Goal: Complete application form

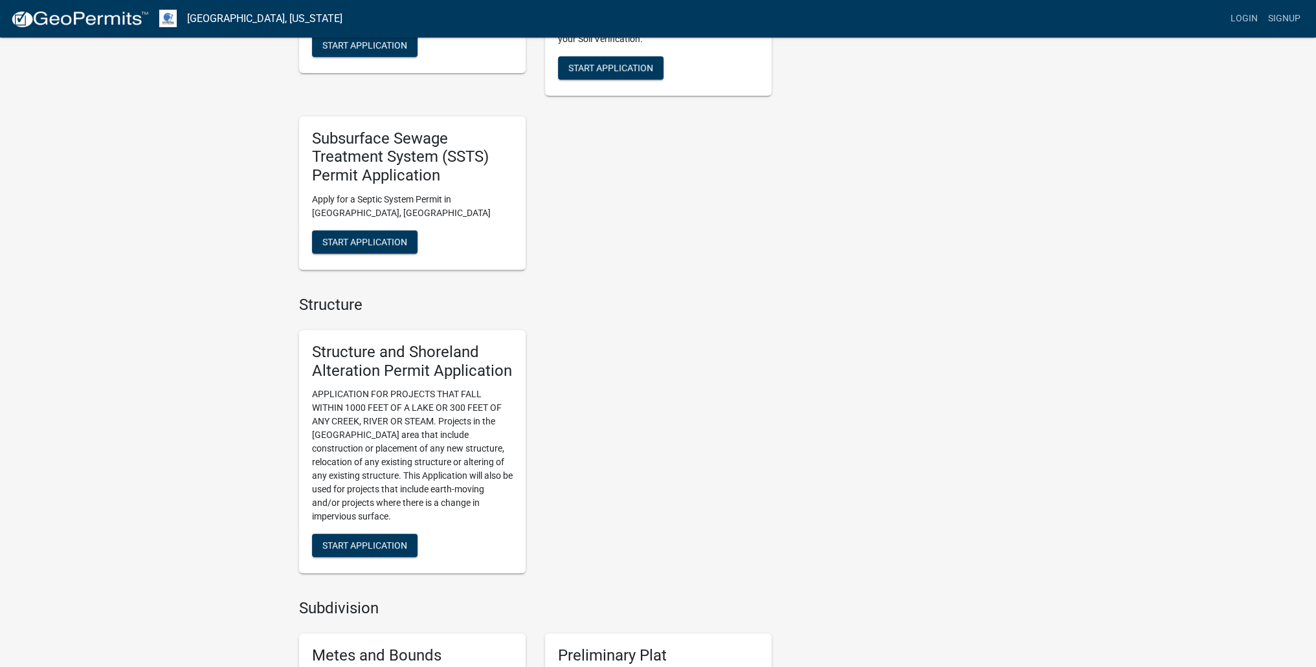
scroll to position [647, 0]
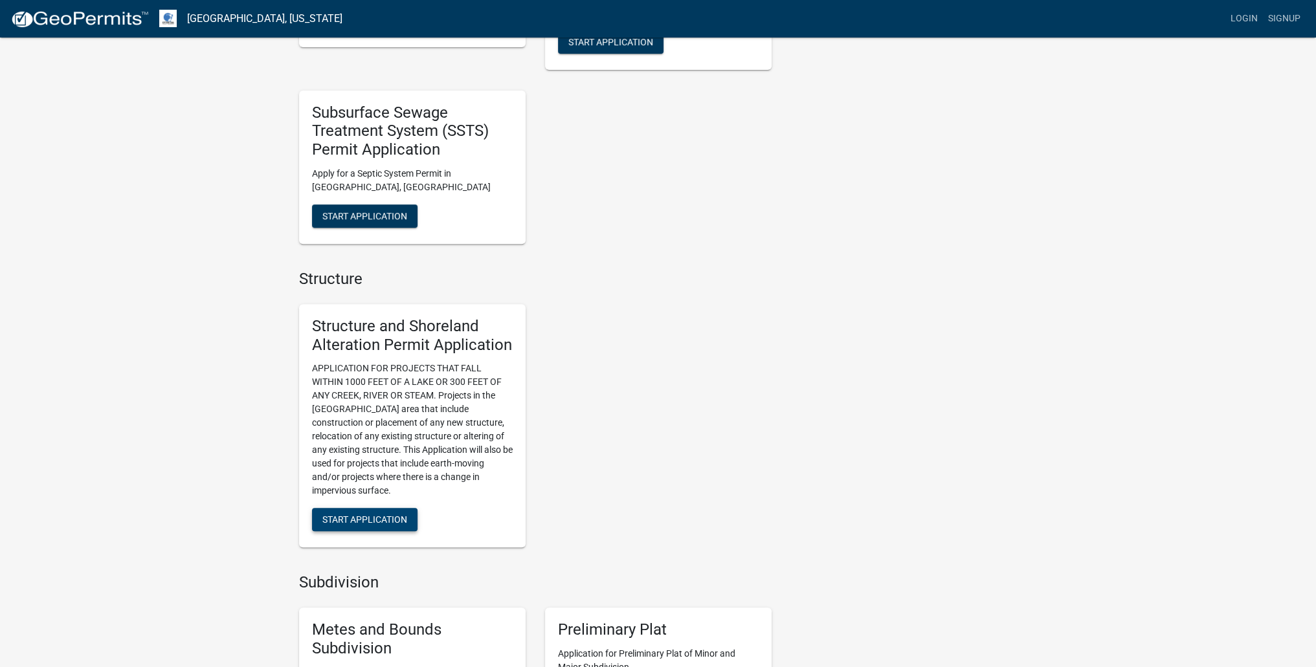
click at [388, 520] on span "Start Application" at bounding box center [364, 519] width 85 height 10
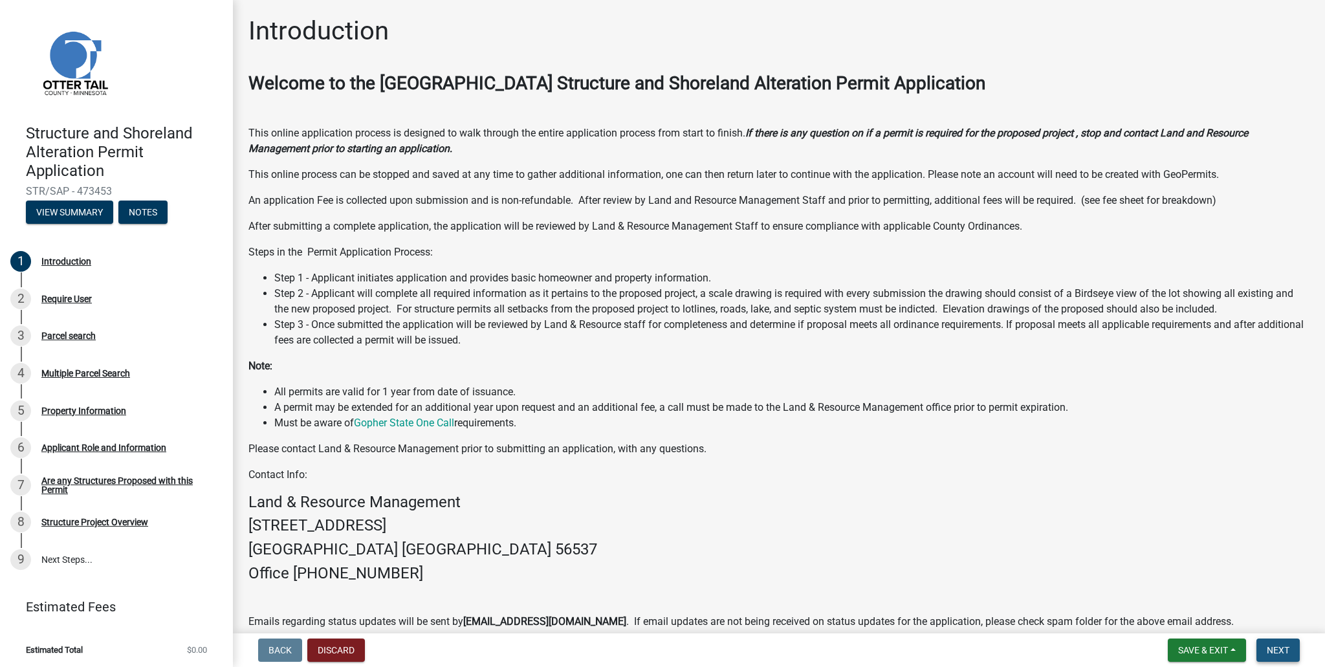
click at [1286, 646] on span "Next" at bounding box center [1278, 650] width 23 height 10
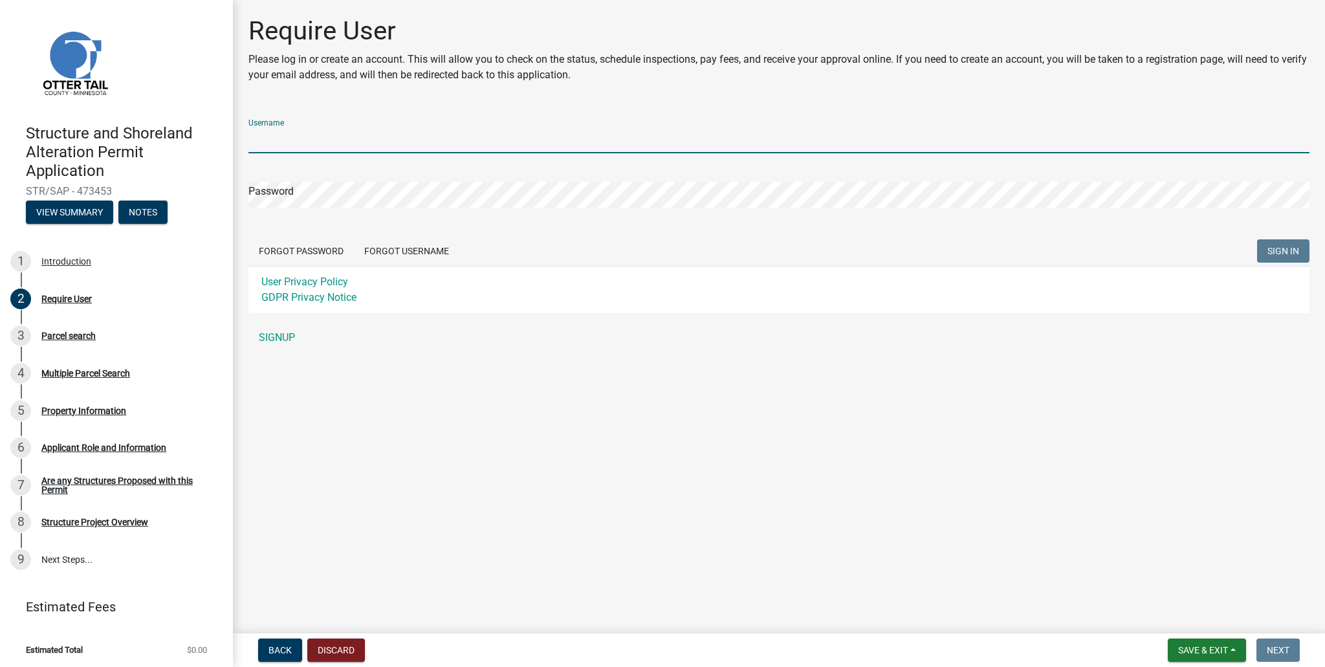
click at [338, 143] on input "Username" at bounding box center [779, 140] width 1061 height 27
click at [280, 335] on div "Username Password Forgot Password Forgot Username SIGN IN User Privacy Policy G…" at bounding box center [779, 230] width 1061 height 242
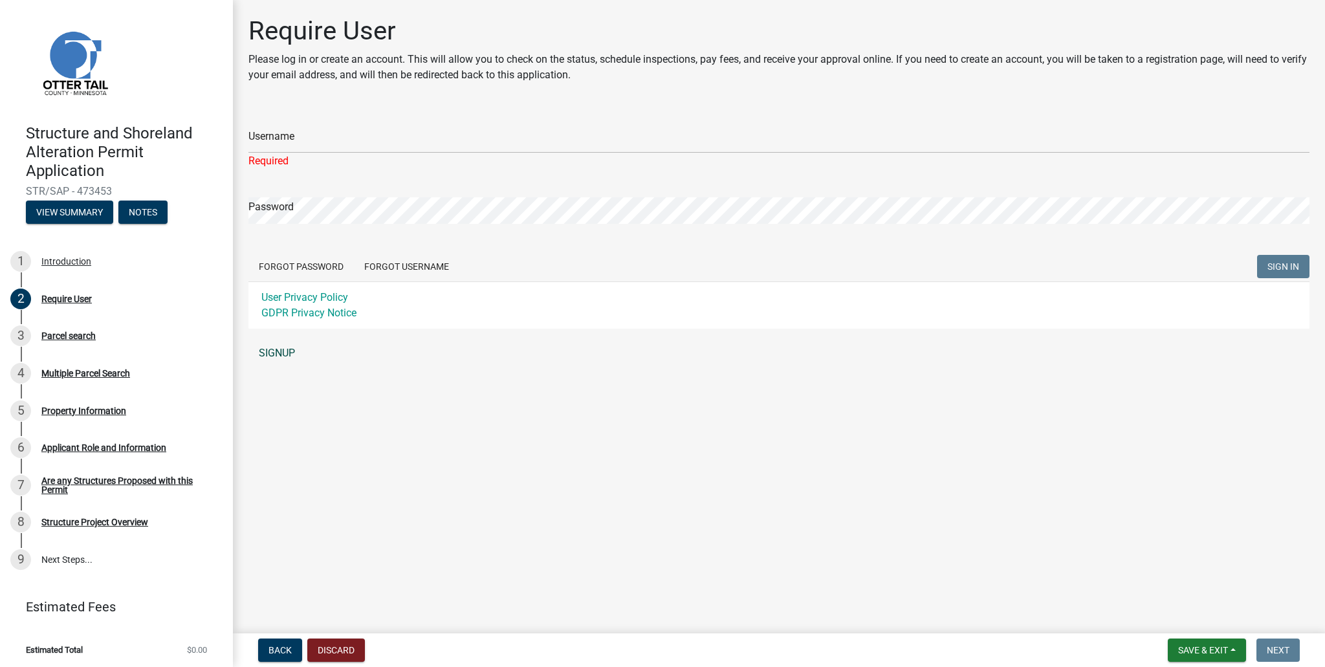
click at [267, 354] on link "SIGNUP" at bounding box center [779, 353] width 1061 height 26
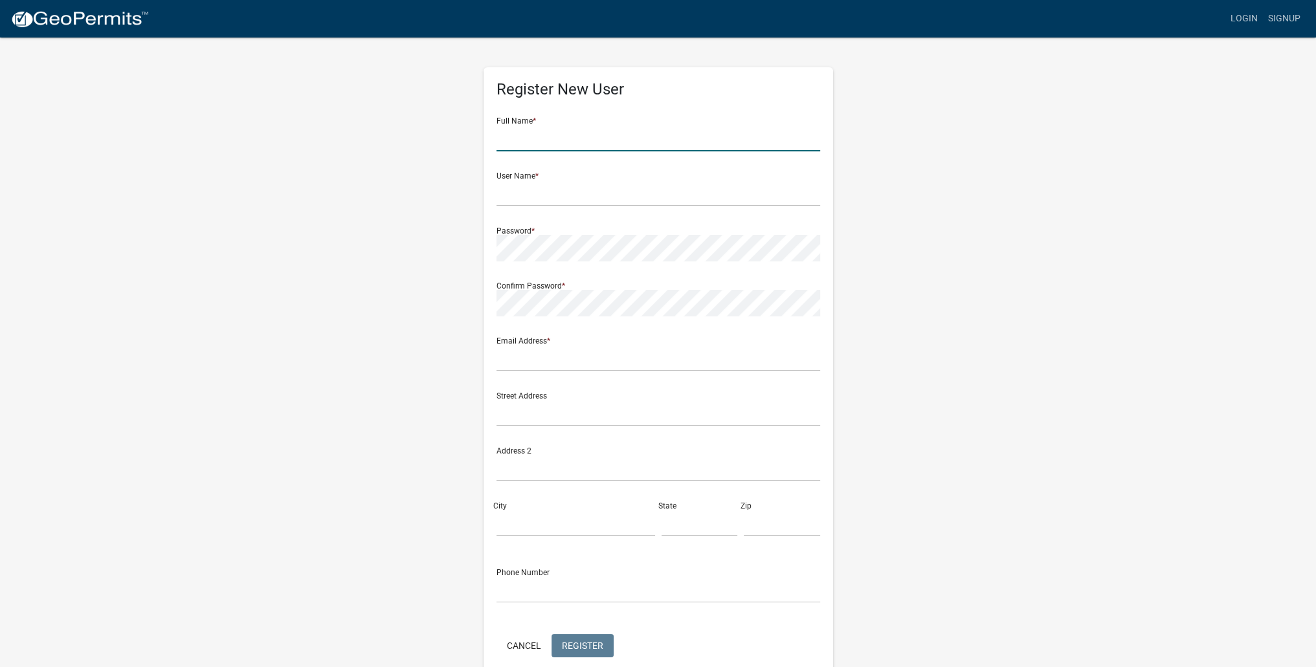
click at [583, 131] on input "text" at bounding box center [658, 138] width 324 height 27
type input "Anthony Lukken"
type input "[EMAIL_ADDRESS][DOMAIN_NAME]"
type input "10670 56th Ave N"
type input "Plymouth"
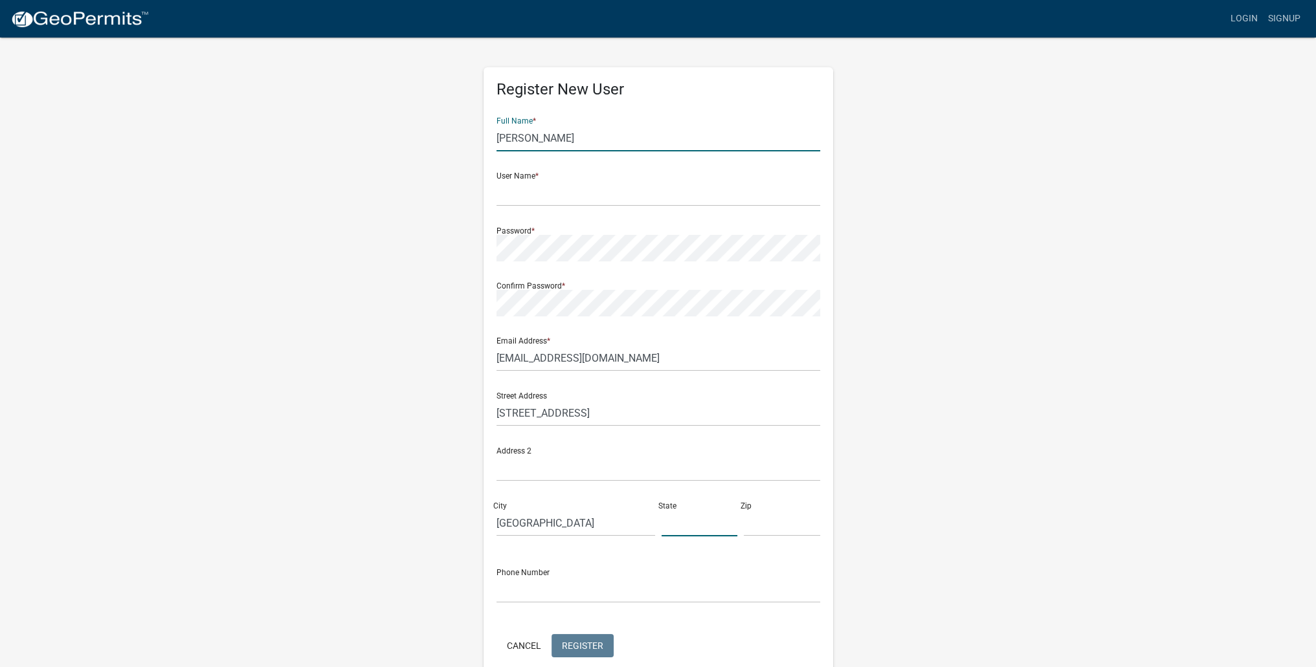
type input "MN"
type input "55442"
type input "6127436614"
click at [535, 196] on input "text" at bounding box center [658, 193] width 324 height 27
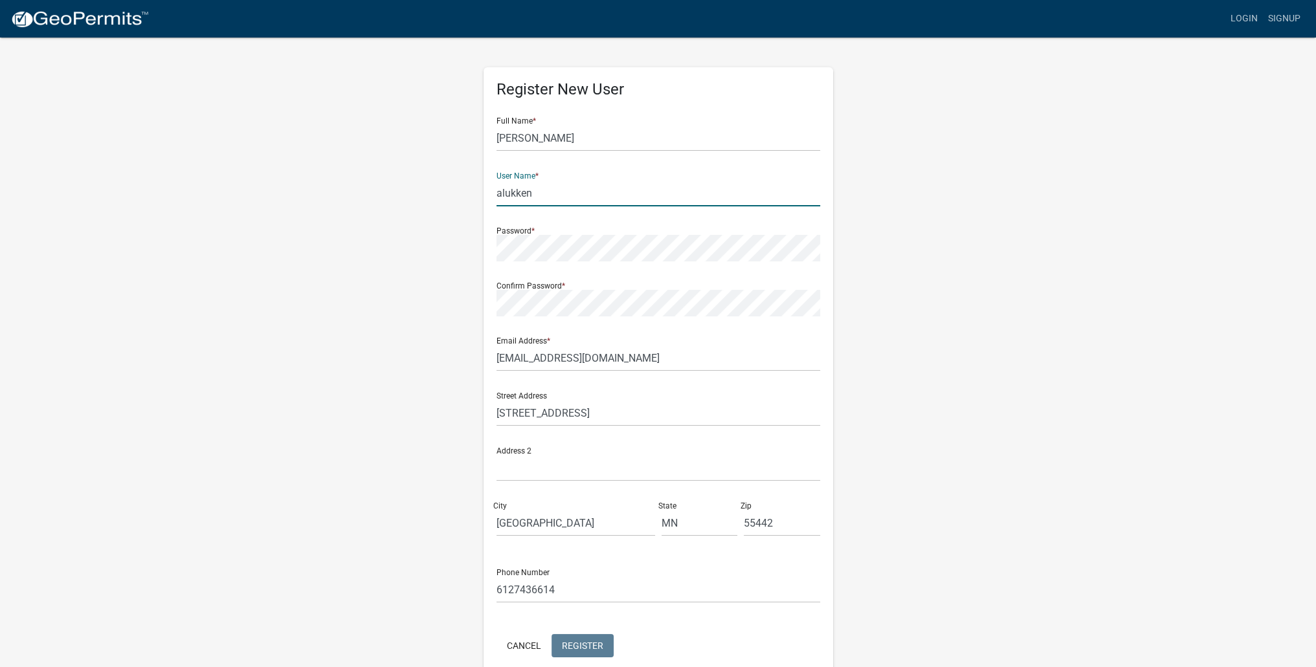
type input "alukken"
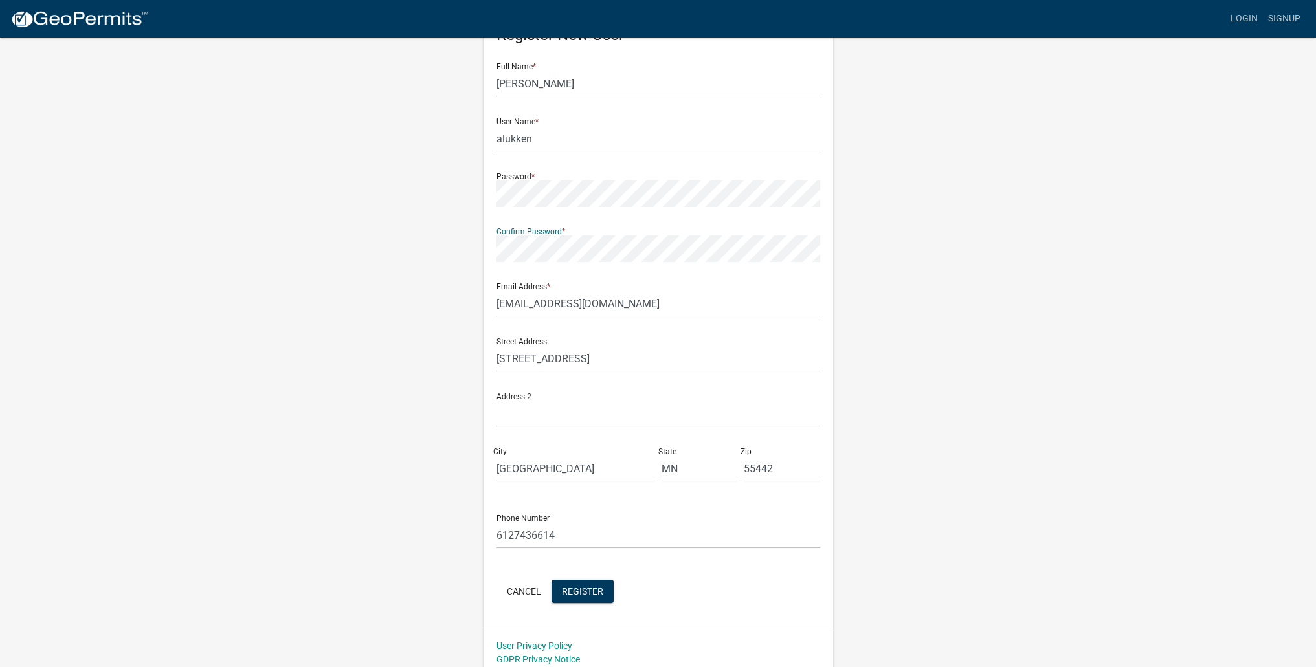
scroll to position [61, 0]
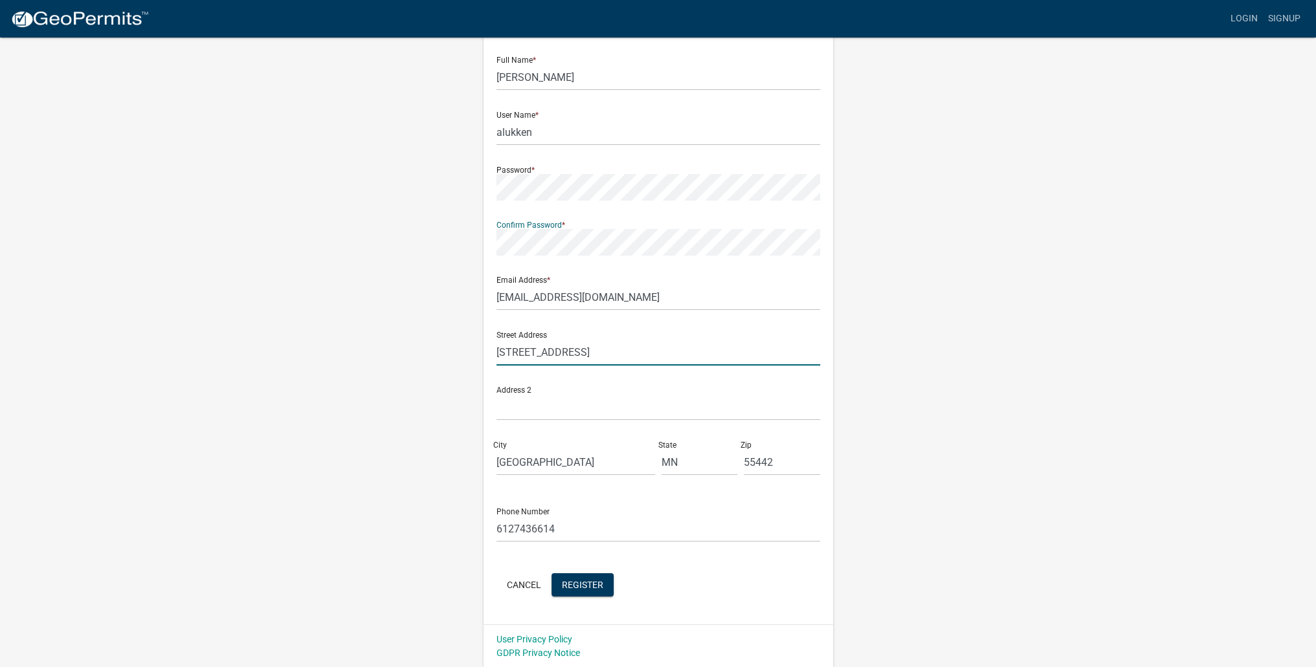
click at [601, 356] on input "10670 56th Ave N" at bounding box center [658, 352] width 324 height 27
type input "21328 Greenhead Dr"
type input "Clitherall"
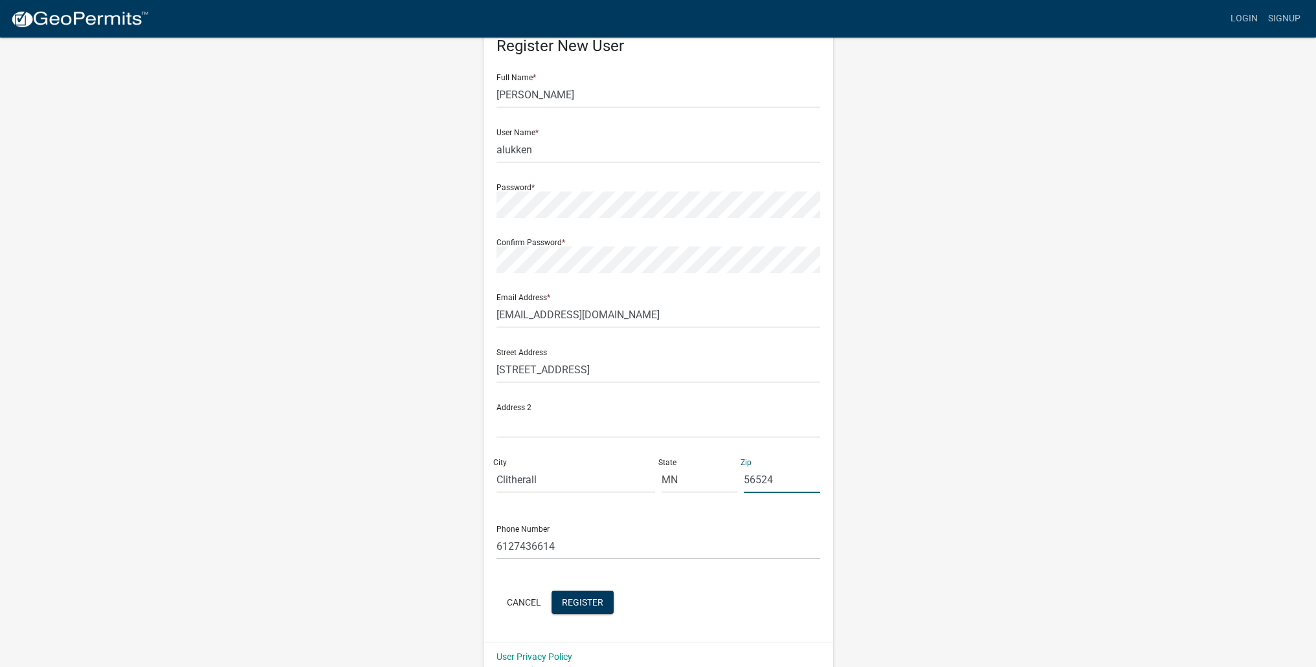
scroll to position [28, 0]
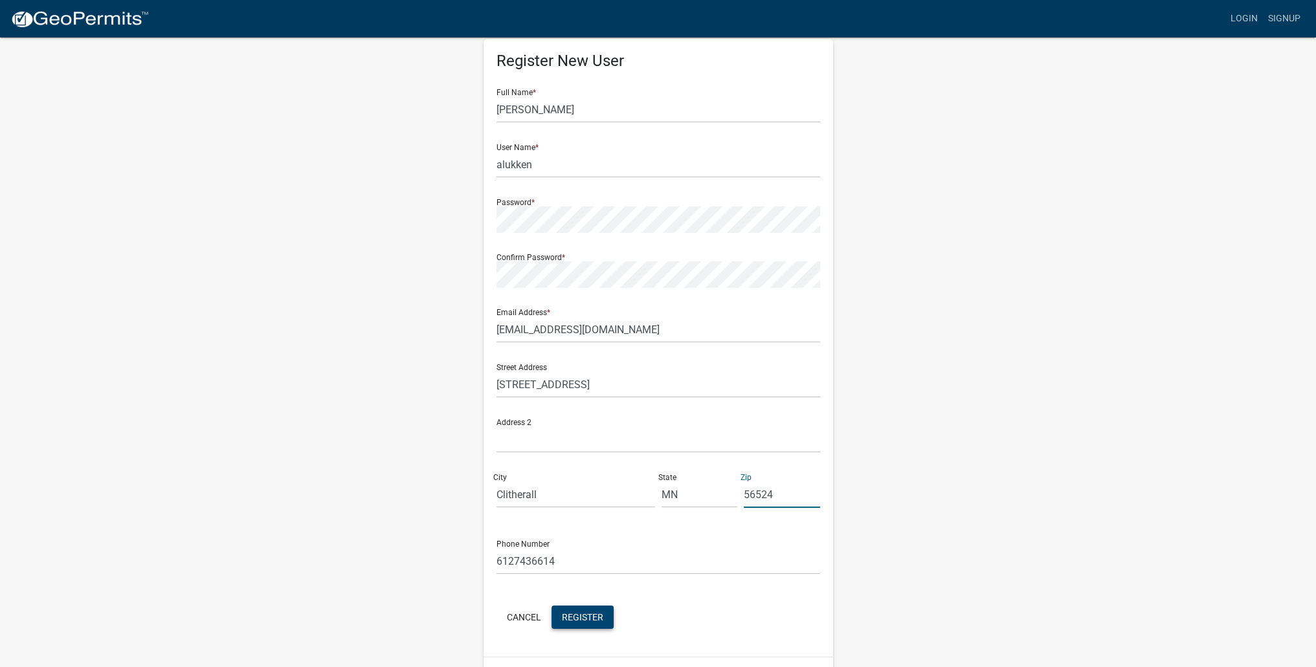
type input "56524"
click at [585, 610] on button "Register" at bounding box center [582, 617] width 62 height 23
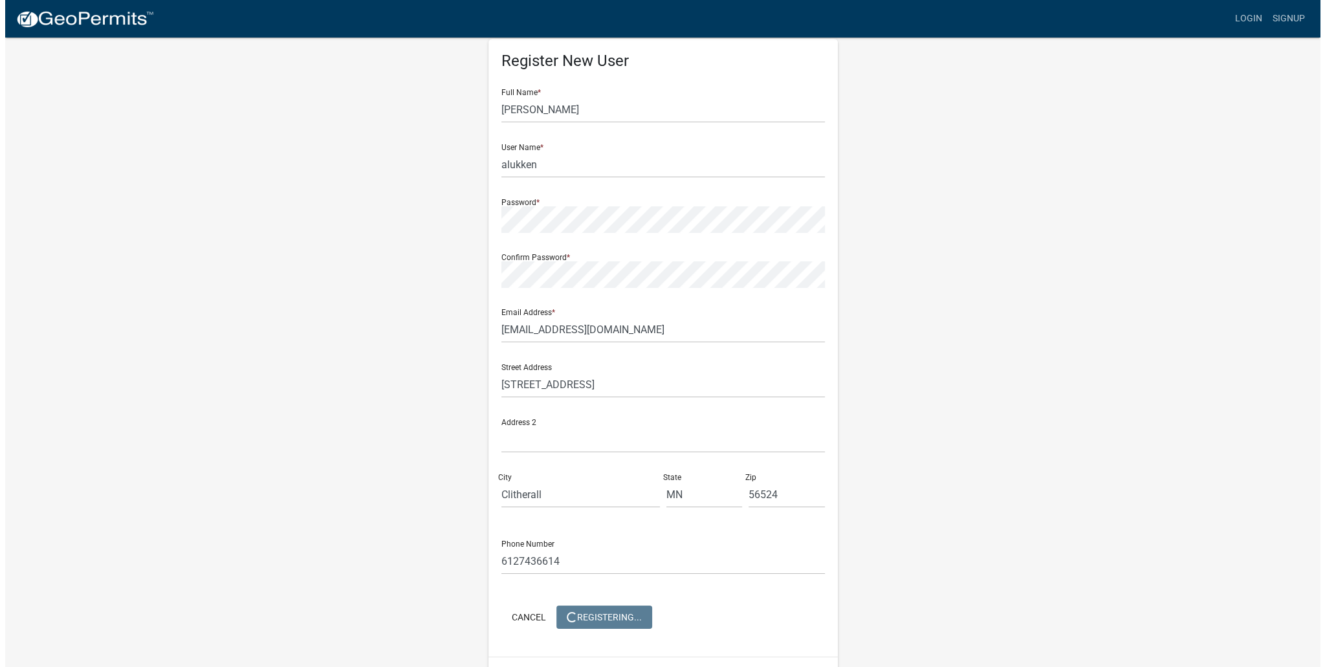
scroll to position [0, 0]
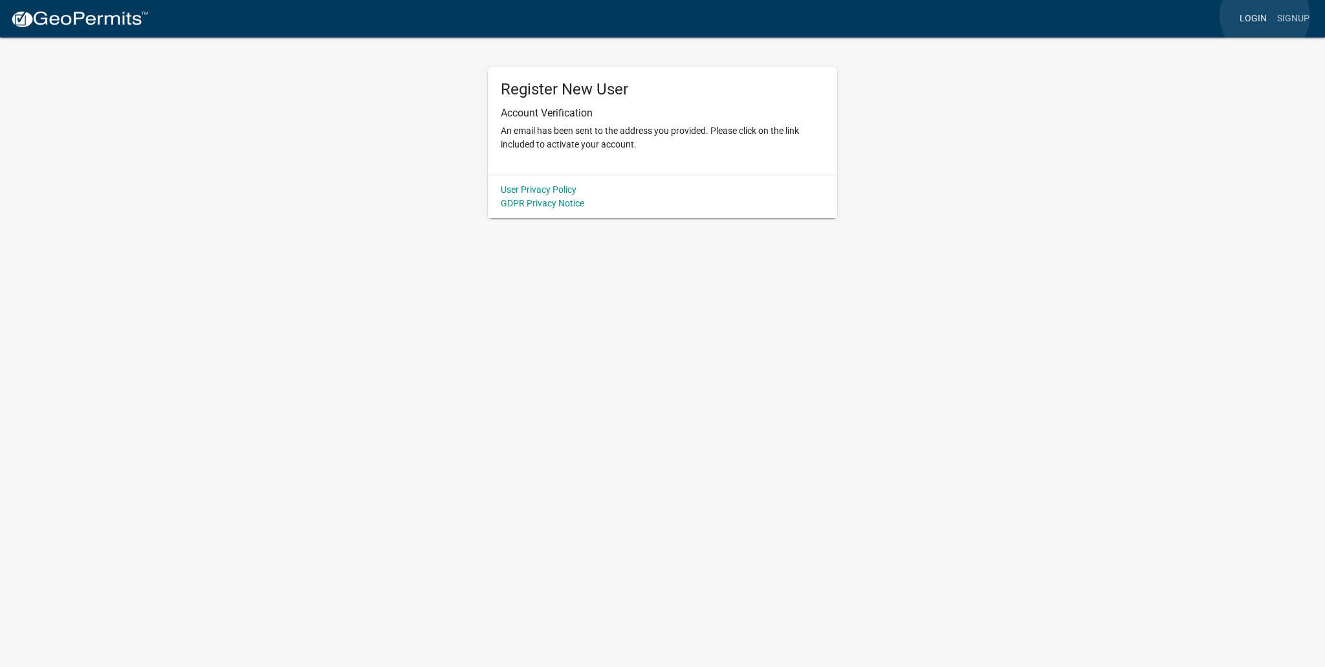
click at [1265, 16] on link "Login" at bounding box center [1254, 18] width 38 height 25
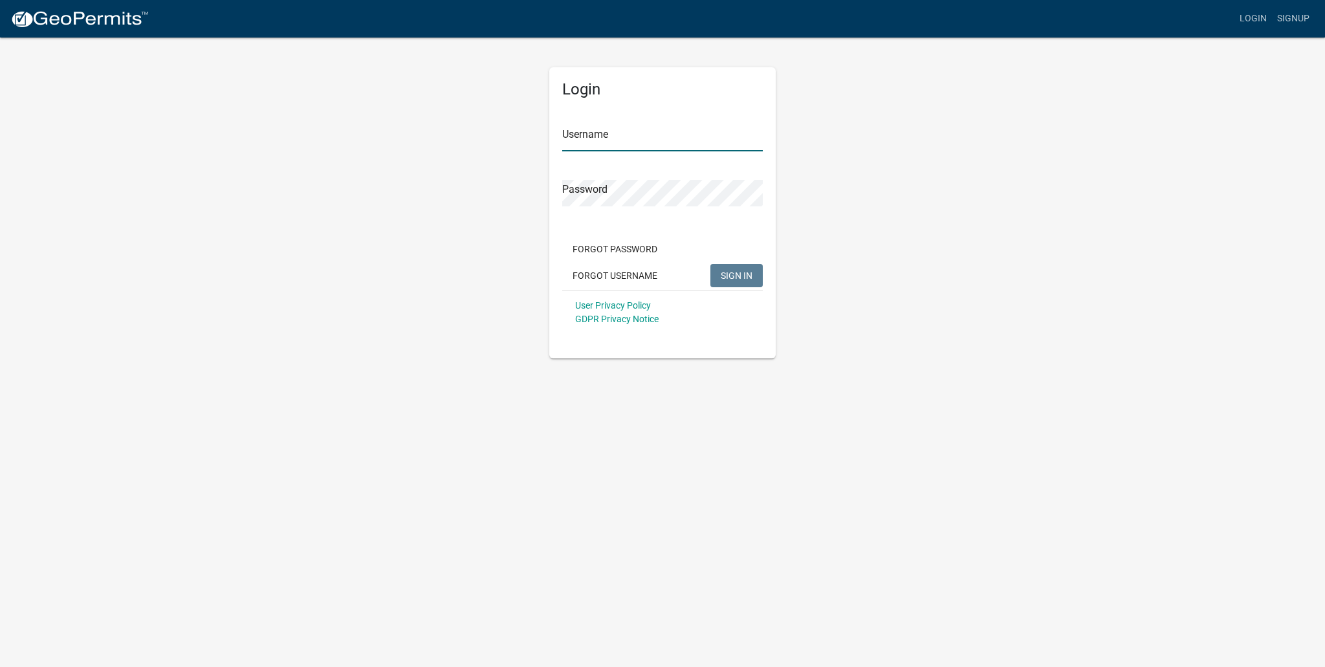
click at [616, 138] on input "Username" at bounding box center [662, 138] width 201 height 27
type input "alukken"
click at [711, 264] on button "SIGN IN" at bounding box center [737, 275] width 52 height 23
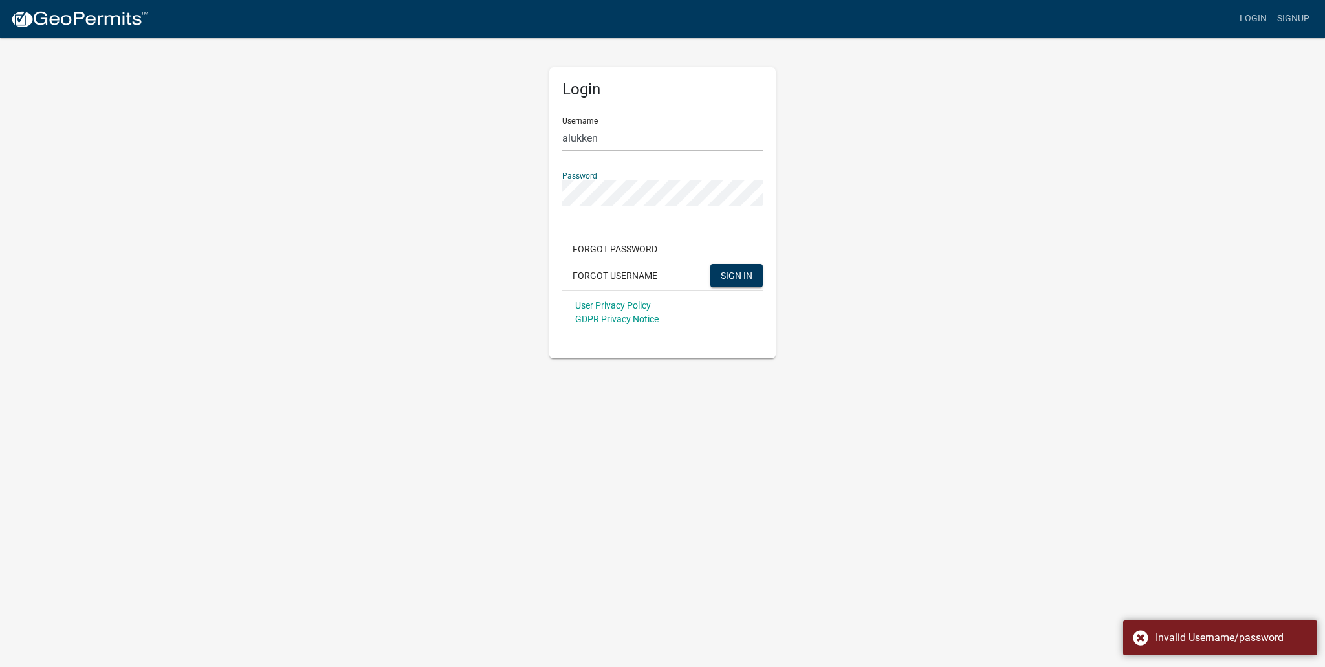
click at [489, 184] on div "Login Username alukken Password Forgot Password Forgot Username SIGN IN User Pr…" at bounding box center [663, 197] width 738 height 322
click at [711, 264] on button "SIGN IN" at bounding box center [737, 275] width 52 height 23
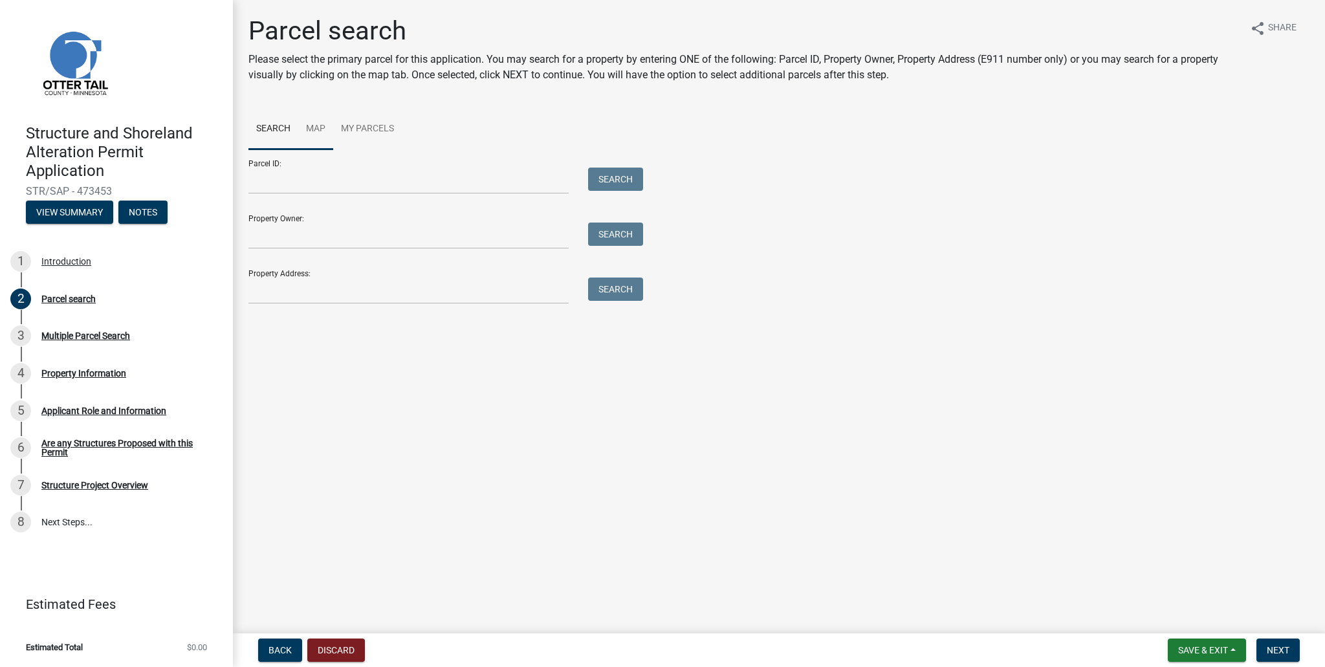
click at [318, 128] on link "Map" at bounding box center [315, 129] width 35 height 41
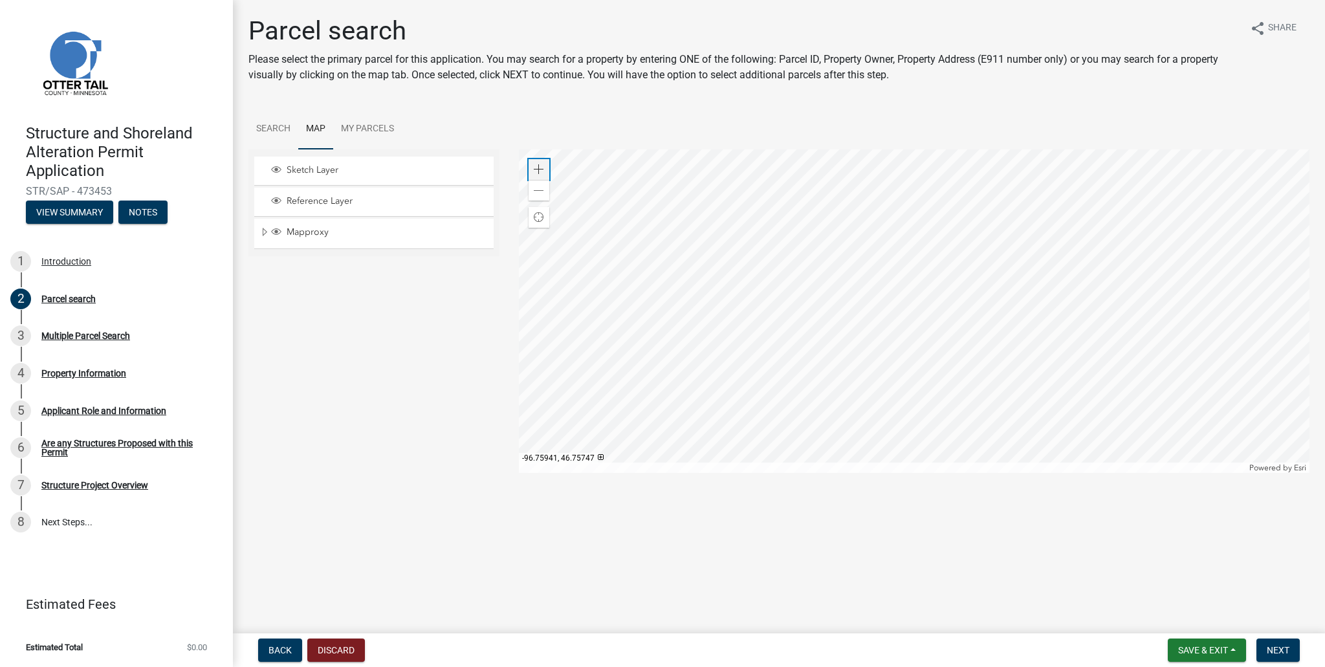
click at [540, 169] on span at bounding box center [539, 169] width 10 height 10
click at [888, 162] on div at bounding box center [914, 311] width 791 height 324
click at [542, 165] on span at bounding box center [539, 169] width 10 height 10
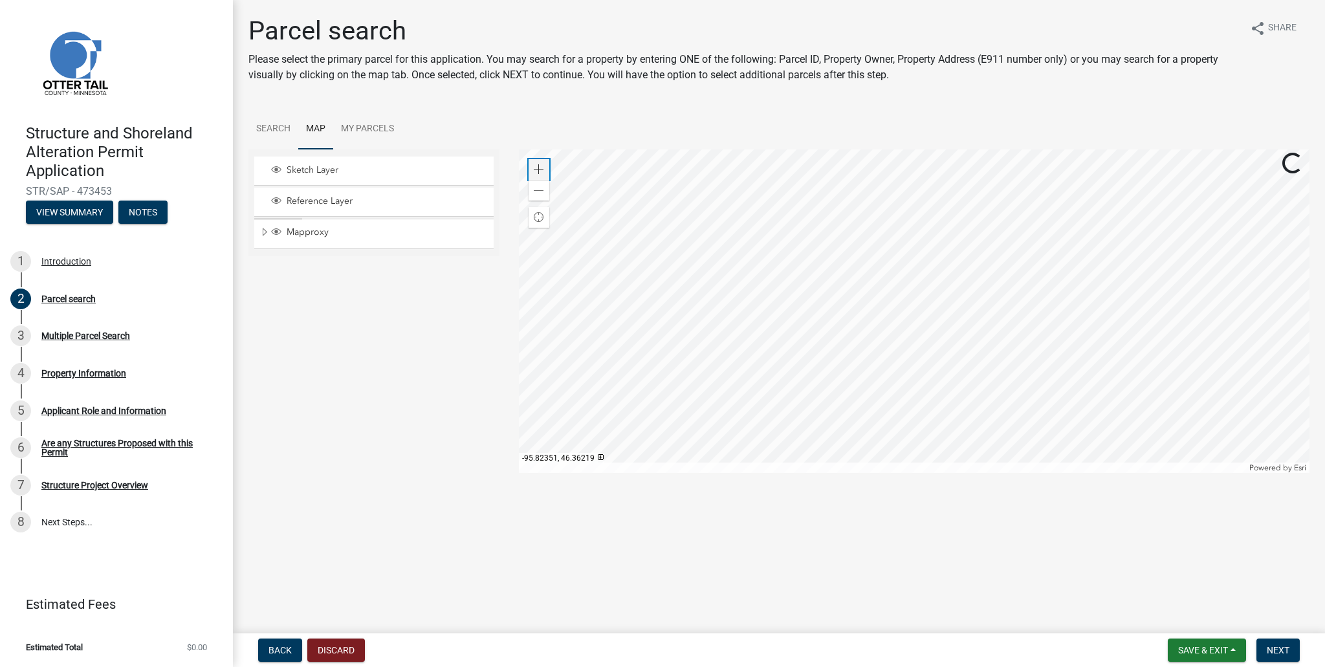
click at [542, 165] on span at bounding box center [539, 169] width 10 height 10
click at [1160, 217] on div at bounding box center [914, 311] width 791 height 324
click at [541, 170] on span at bounding box center [539, 169] width 10 height 10
click at [888, 353] on div at bounding box center [914, 311] width 791 height 324
click at [539, 166] on span at bounding box center [539, 169] width 10 height 10
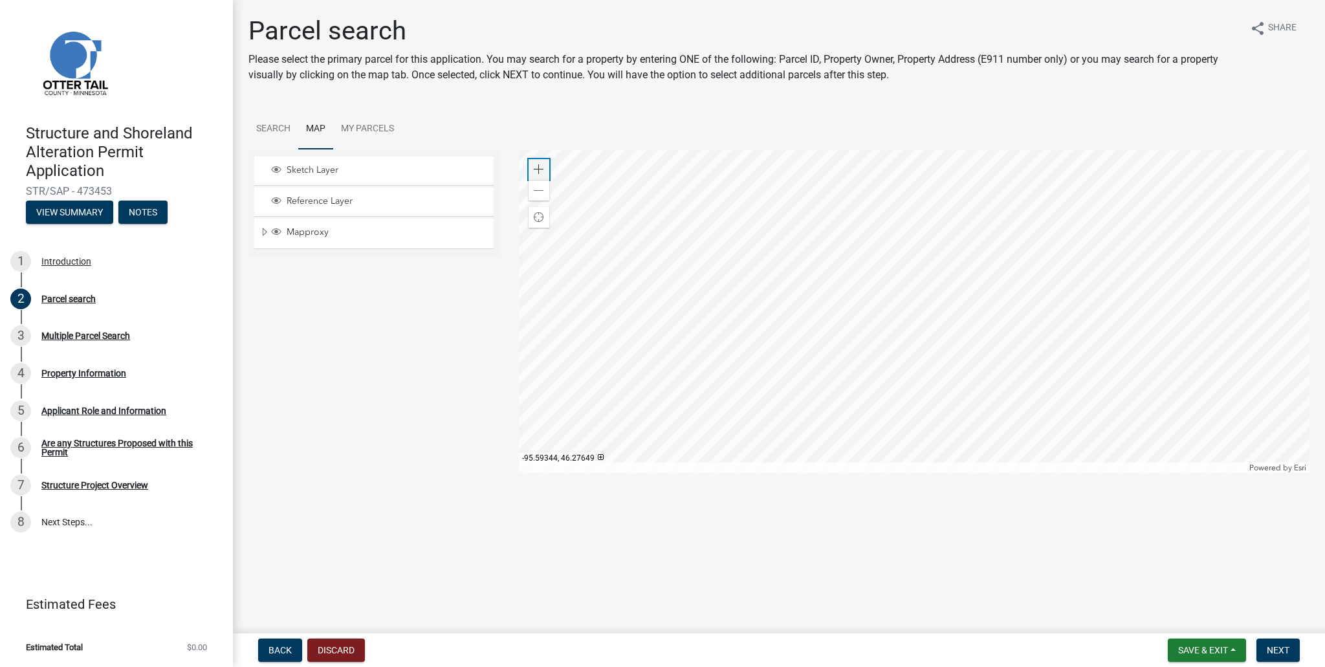
click at [539, 166] on span at bounding box center [539, 169] width 10 height 10
click at [824, 262] on div at bounding box center [914, 311] width 791 height 324
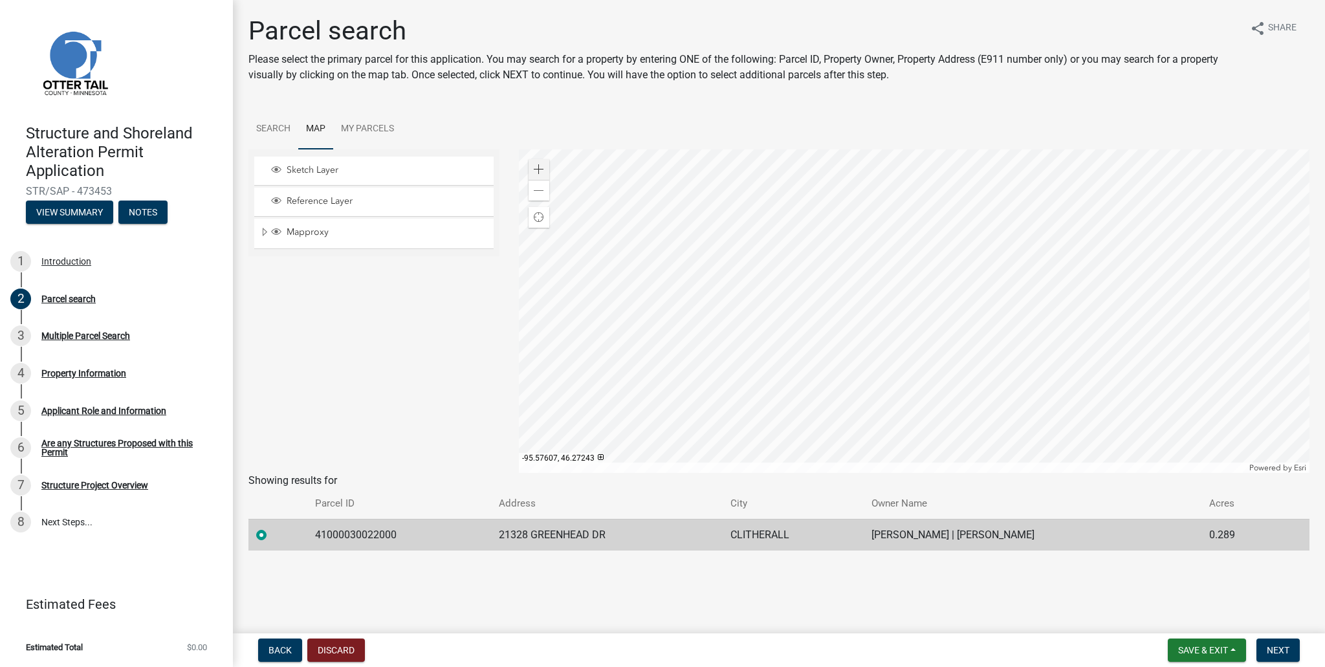
click at [812, 254] on div at bounding box center [914, 311] width 791 height 324
click at [531, 538] on td "21328 GREENHEAD DR" at bounding box center [607, 535] width 232 height 32
click at [272, 527] on label at bounding box center [272, 527] width 0 height 0
click at [272, 536] on input "radio" at bounding box center [276, 531] width 8 height 8
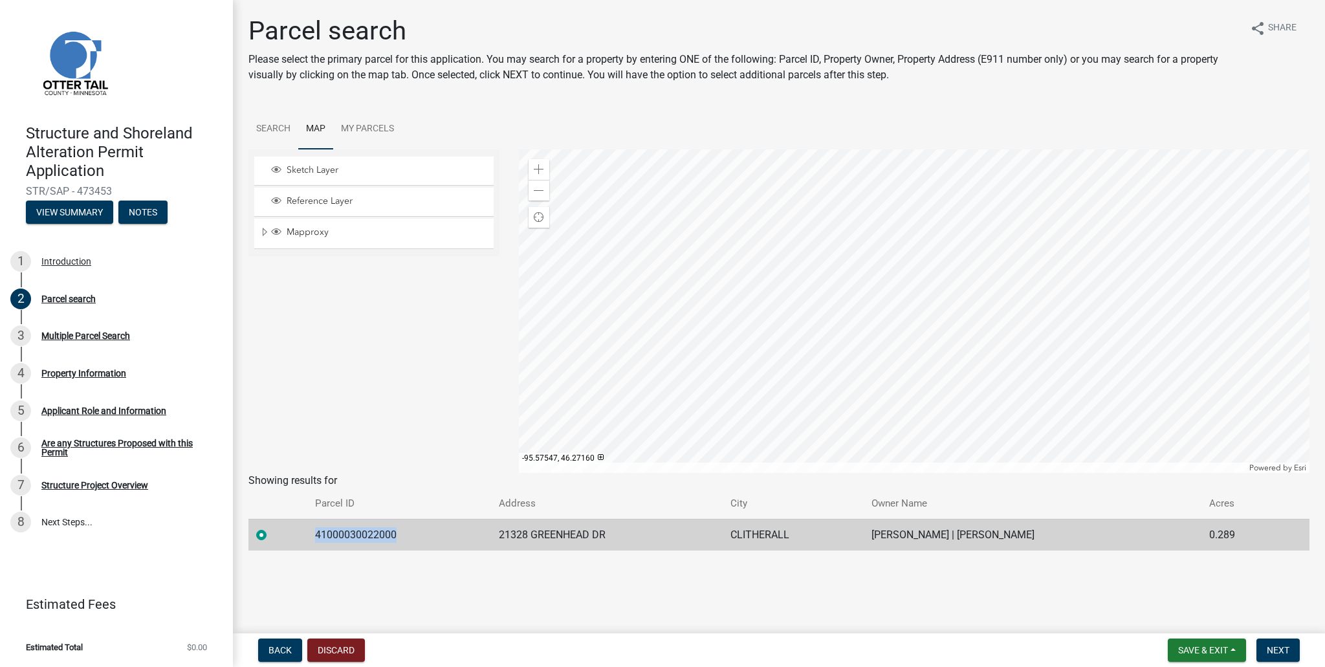
click at [272, 527] on label at bounding box center [272, 527] width 0 height 0
click at [272, 536] on input "radio" at bounding box center [276, 531] width 8 height 8
click at [1283, 648] on span "Next" at bounding box center [1278, 650] width 23 height 10
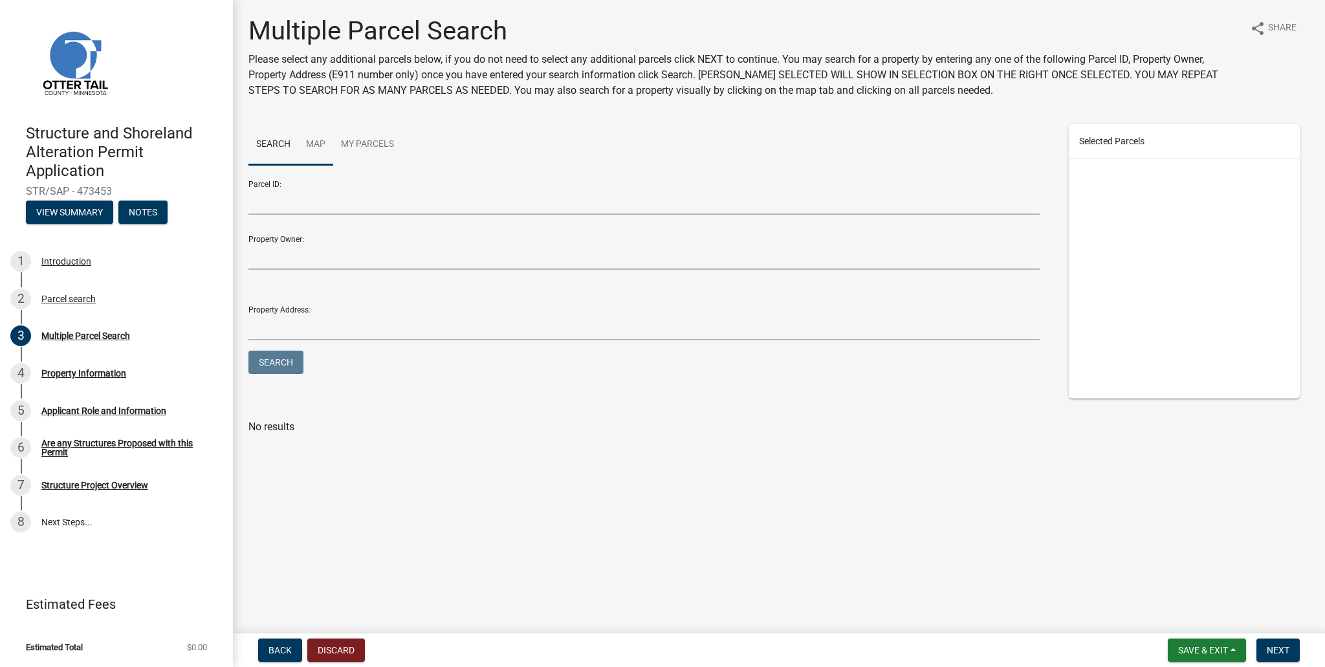
click at [325, 146] on link "Map" at bounding box center [315, 144] width 35 height 41
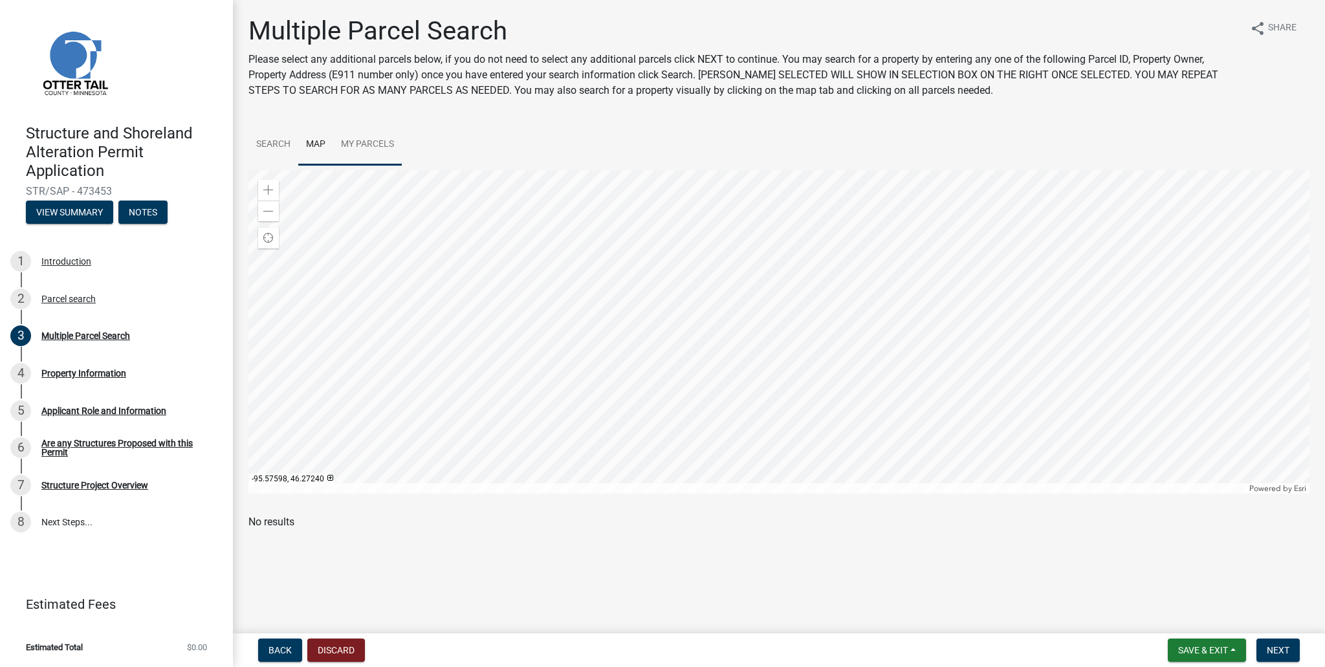
click at [793, 320] on div at bounding box center [779, 332] width 1061 height 324
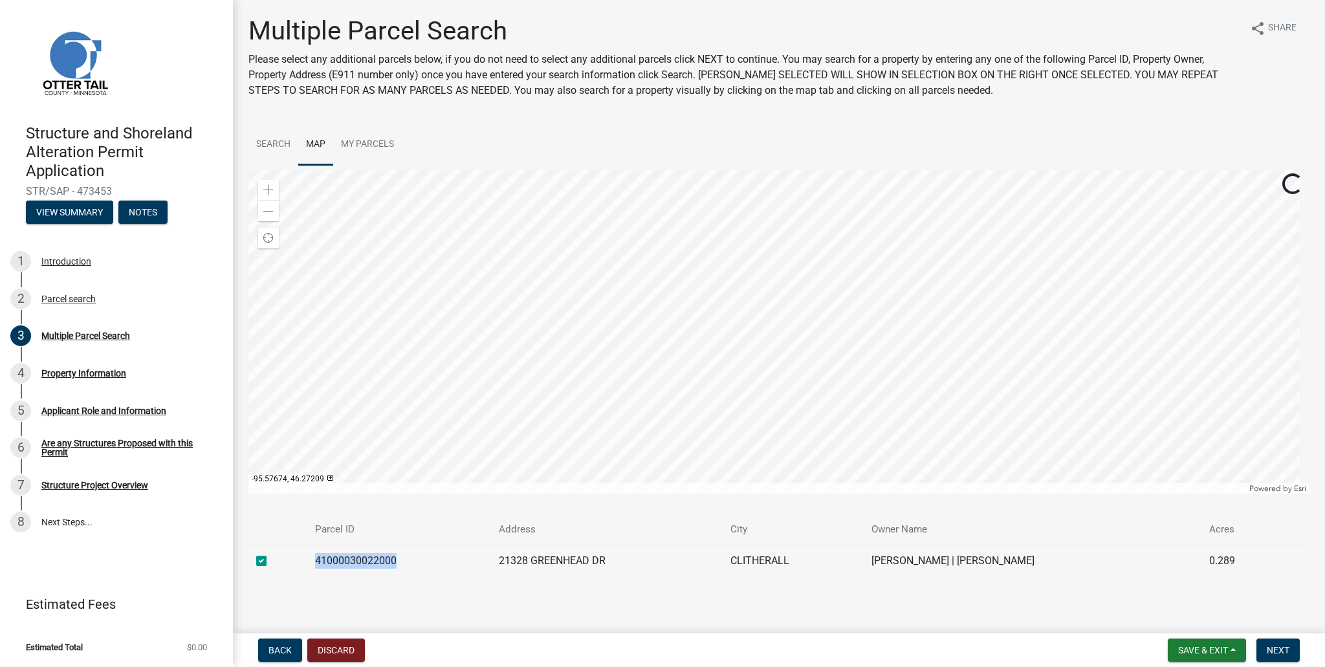
drag, startPoint x: 392, startPoint y: 558, endPoint x: 308, endPoint y: 554, distance: 83.6
click at [308, 554] on td "41000030022000" at bounding box center [399, 561] width 184 height 32
copy td "41000030022000"
click at [1276, 650] on span "Next" at bounding box center [1278, 650] width 23 height 10
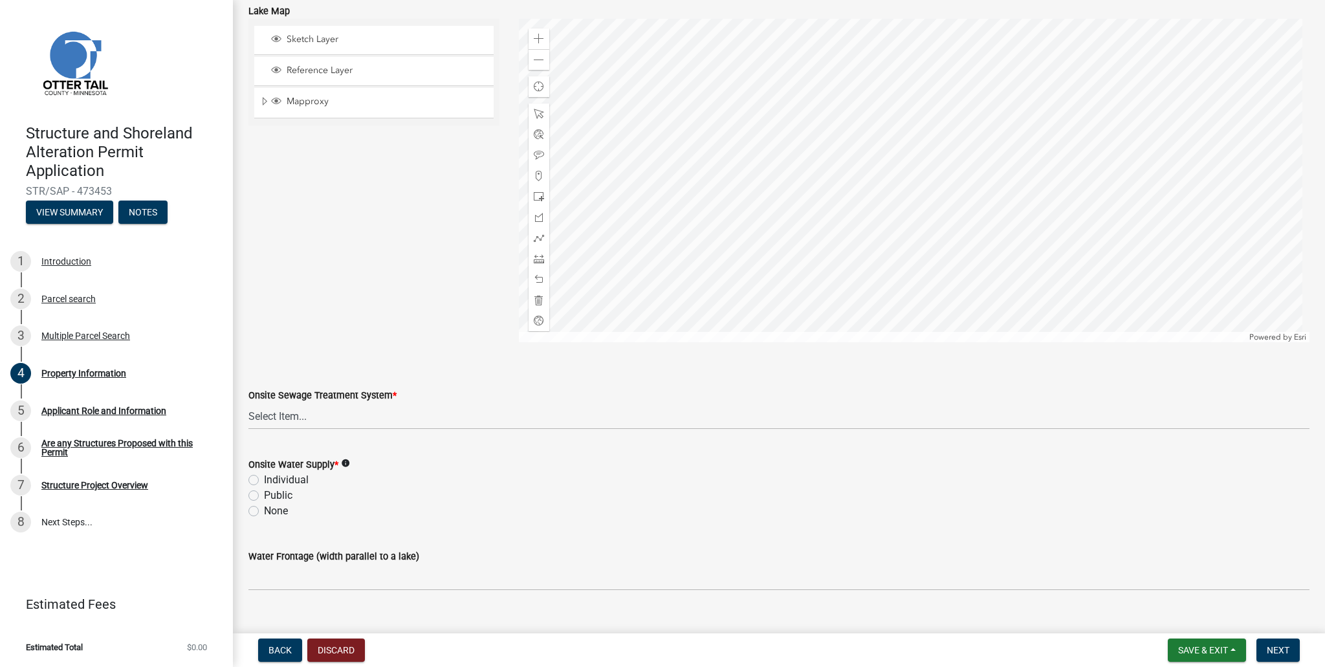
scroll to position [685, 0]
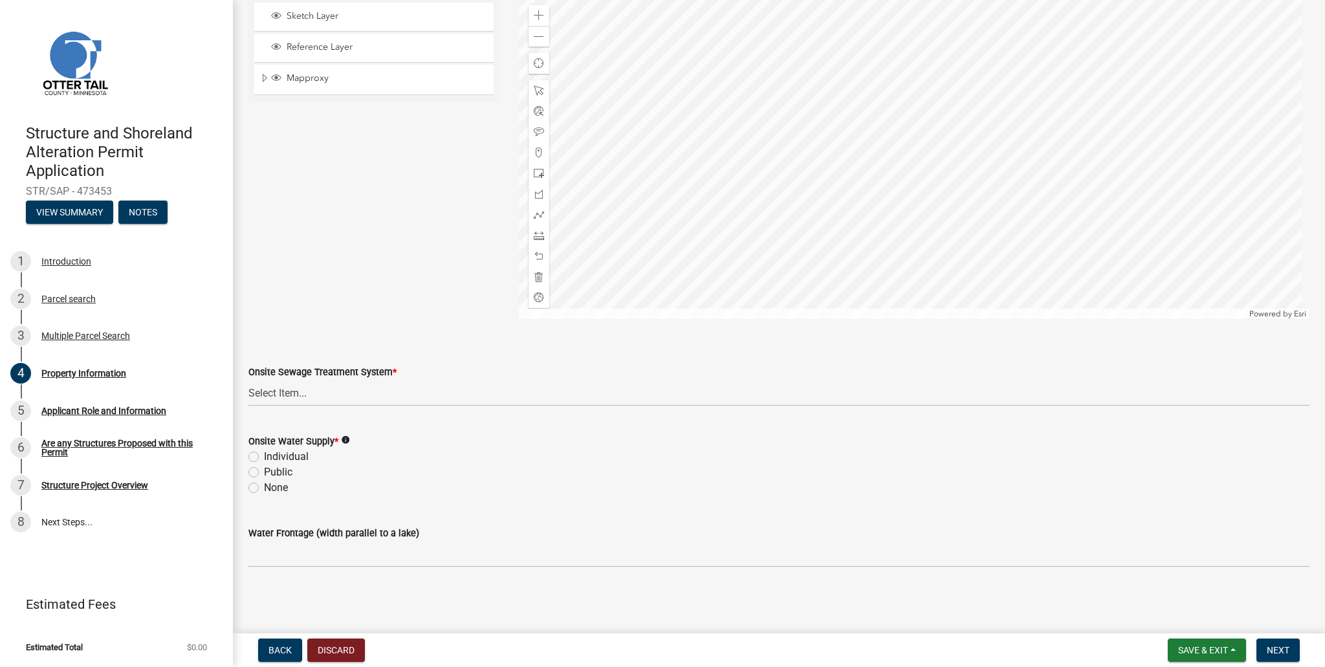
click at [264, 458] on label "Individual" at bounding box center [286, 457] width 45 height 16
click at [264, 458] on input "Individual" at bounding box center [268, 453] width 8 height 8
radio input "true"
click at [307, 396] on select "Select Item... L&R Certificate of Compliance within 5yrs Compliance Inspection …" at bounding box center [779, 393] width 1061 height 27
click at [408, 284] on div "Sketch Layer Reference Layer Mapproxy Municipalities Corporate Limits Low Level…" at bounding box center [374, 157] width 271 height 324
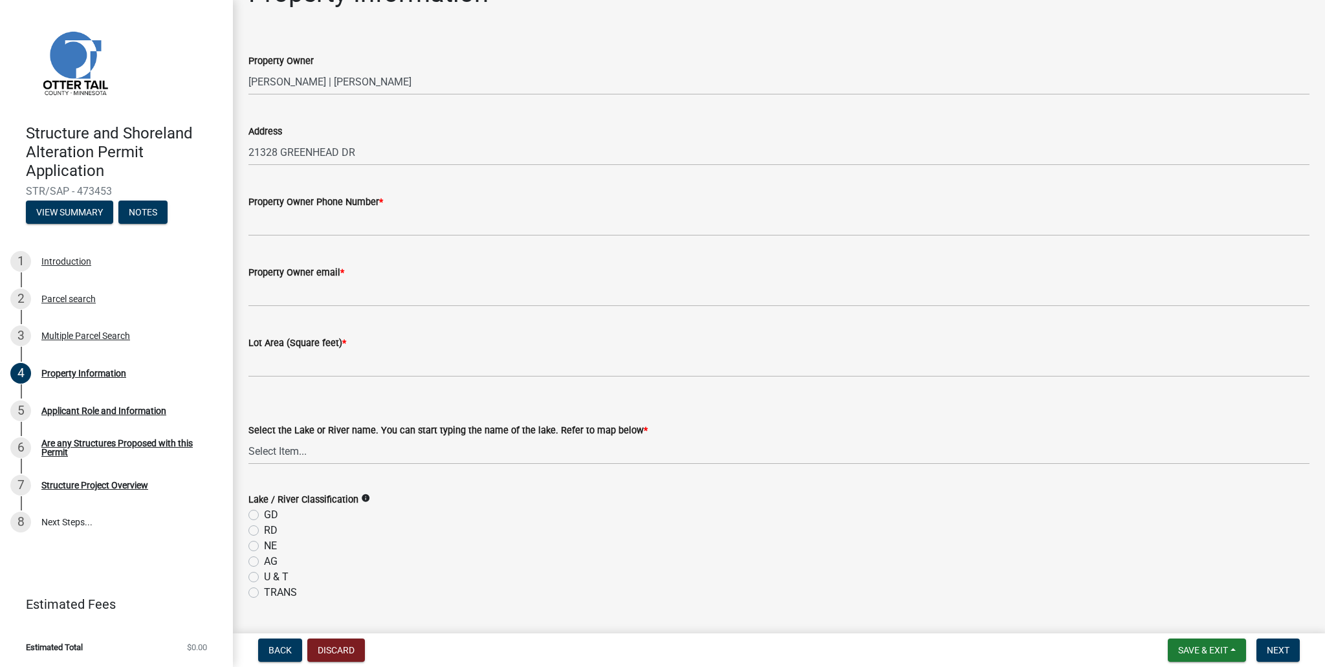
scroll to position [0, 0]
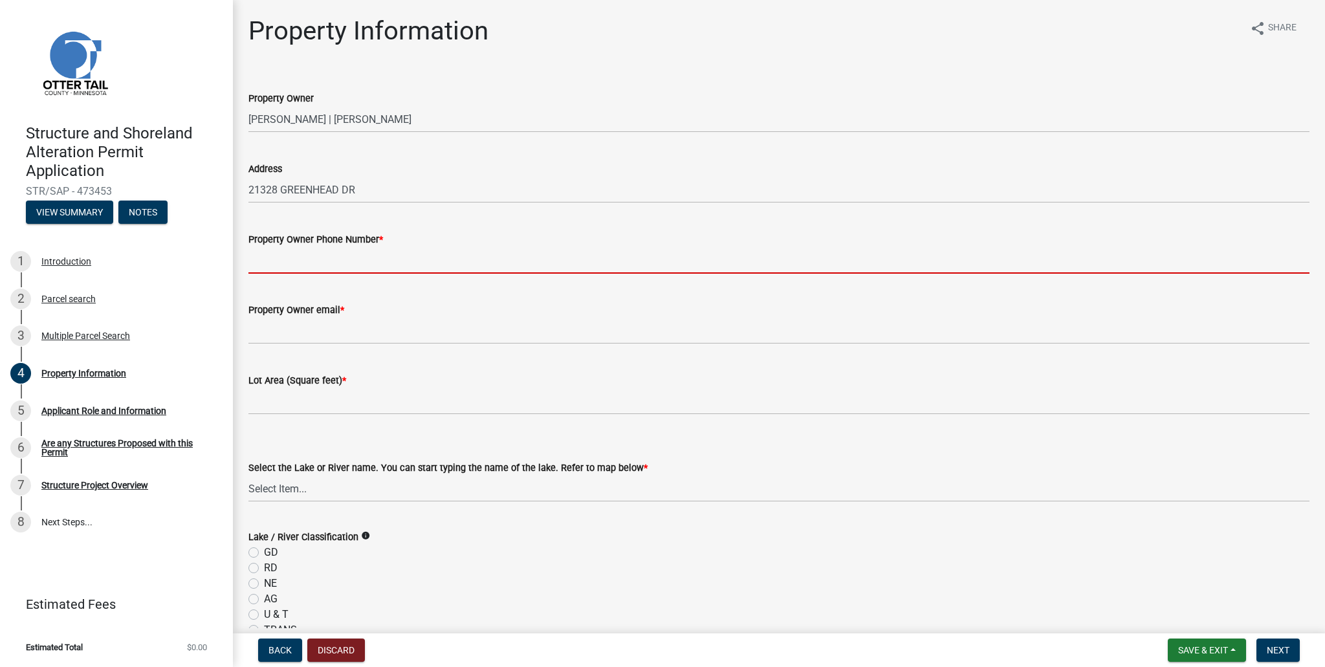
click at [351, 260] on input "Property Owner Phone Number *" at bounding box center [779, 260] width 1061 height 27
type input "6127436614"
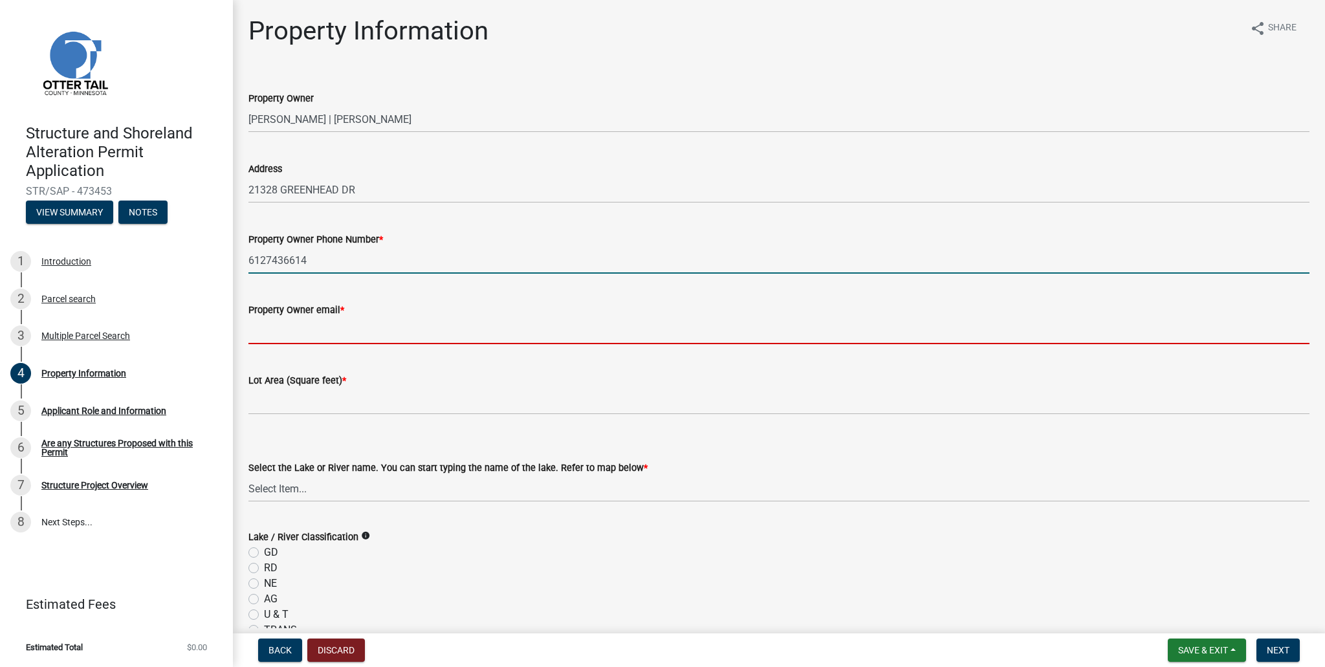
type input "[EMAIL_ADDRESS][DOMAIN_NAME]"
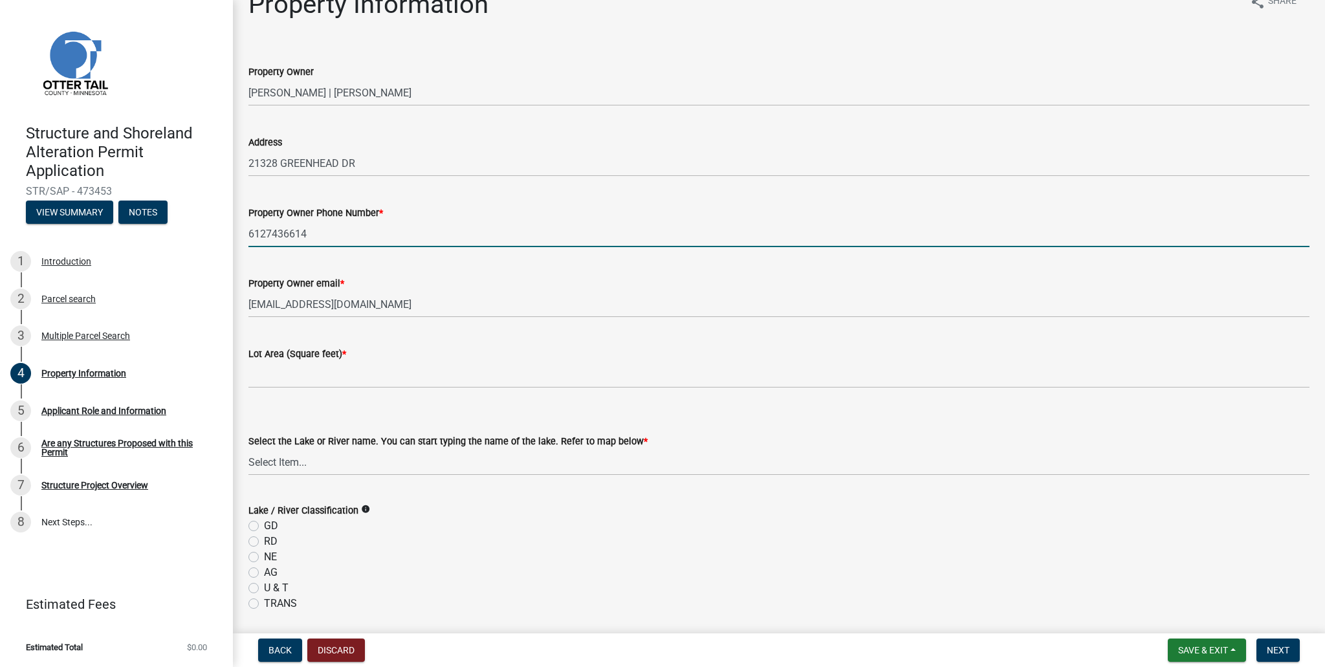
scroll to position [32, 0]
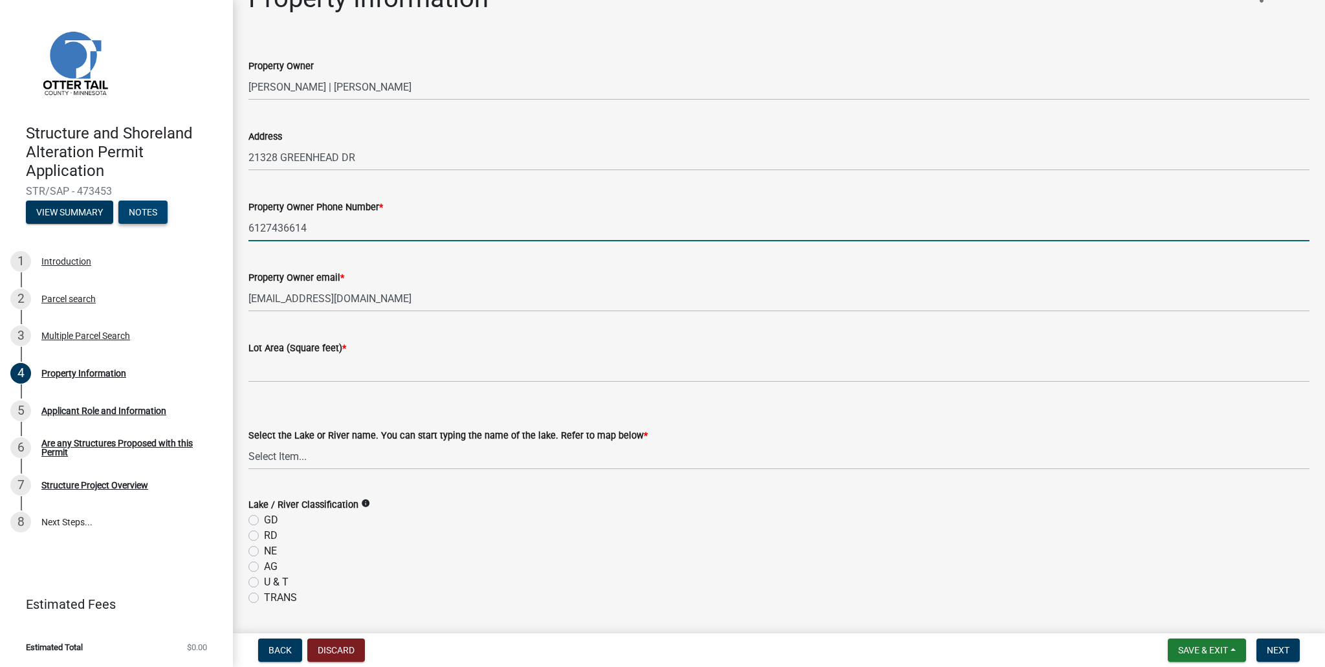
click at [142, 212] on button "Notes" at bounding box center [142, 212] width 49 height 23
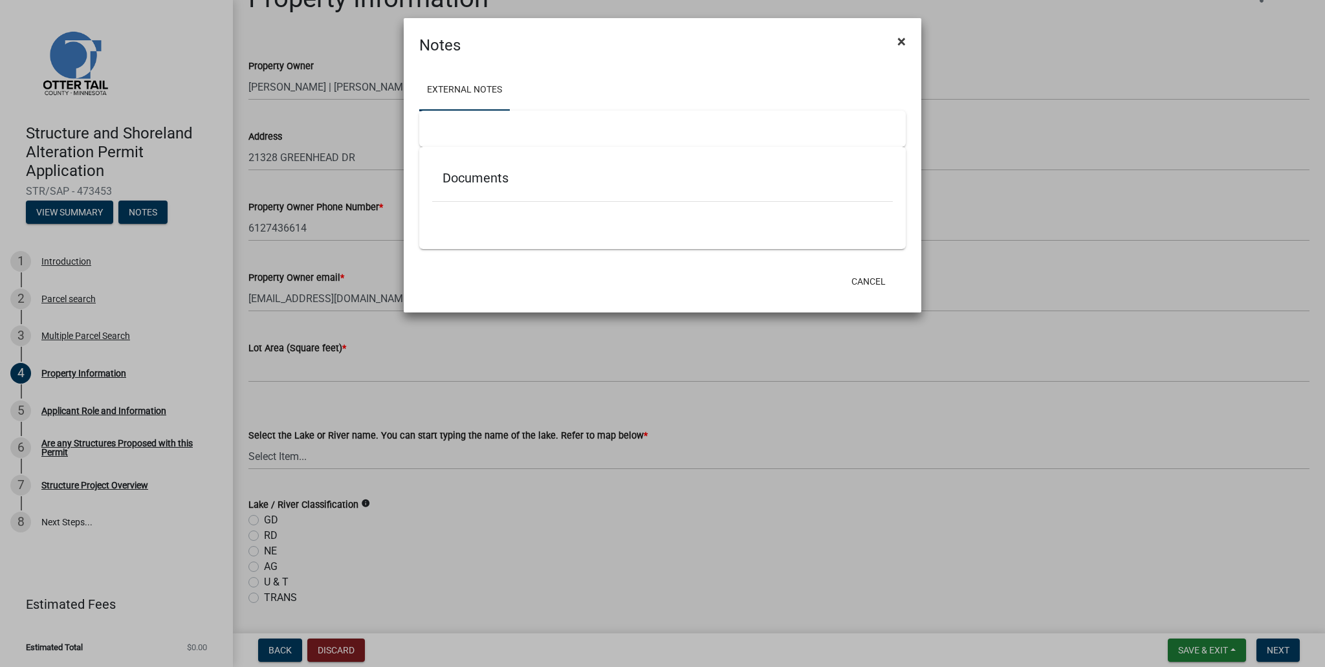
click at [901, 38] on span "×" at bounding box center [902, 41] width 8 height 18
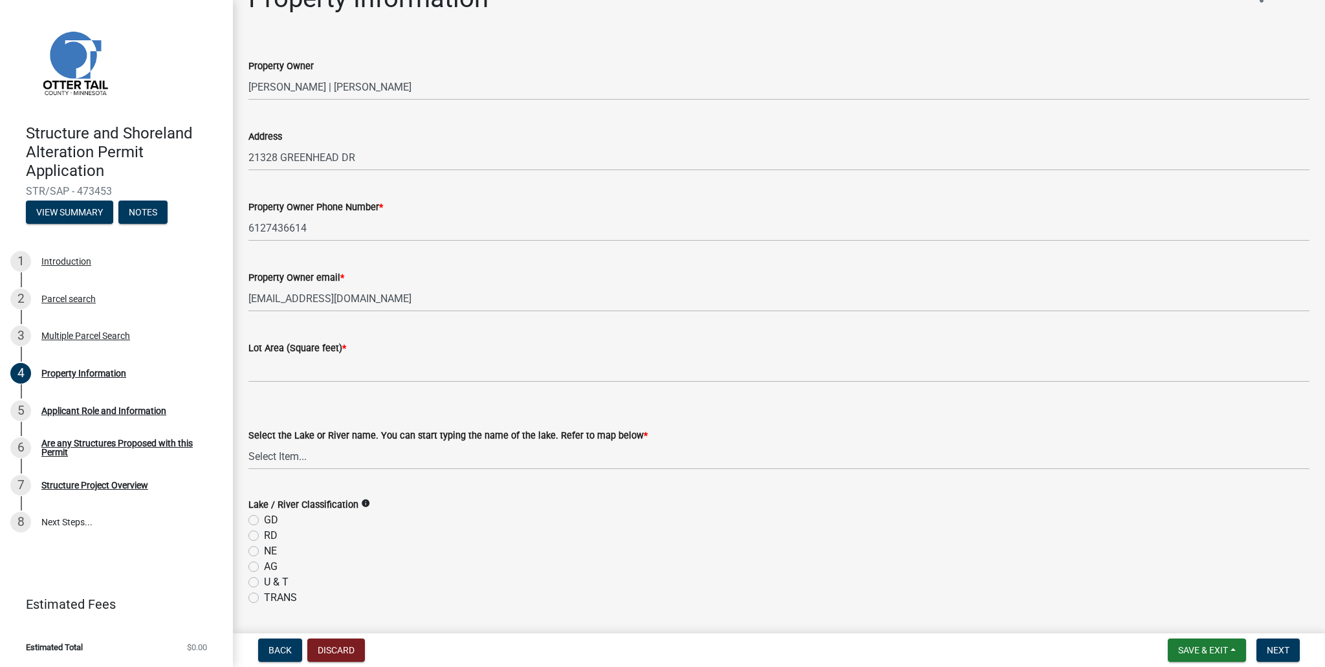
click at [76, 65] on img at bounding box center [74, 62] width 97 height 97
click at [361, 502] on icon "info" at bounding box center [365, 503] width 9 height 9
drag, startPoint x: 347, startPoint y: 465, endPoint x: 437, endPoint y: 447, distance: 91.8
click at [347, 465] on select "Select Item... None [PERSON_NAME] 56-031 [PERSON_NAME] 56-118 [PERSON_NAME] 56-…" at bounding box center [779, 456] width 1061 height 27
click at [334, 22] on div "Property Information" at bounding box center [369, 3] width 240 height 41
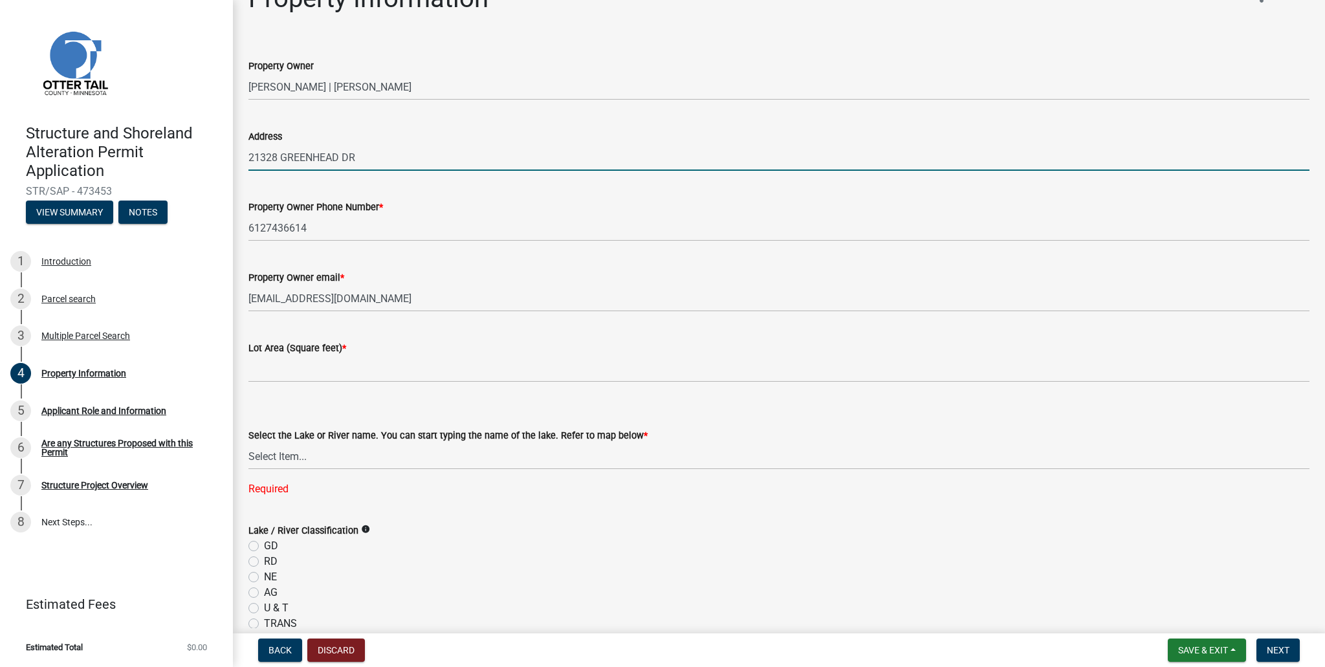
click at [306, 160] on input "21328 GREENHEAD DR" at bounding box center [779, 157] width 1061 height 27
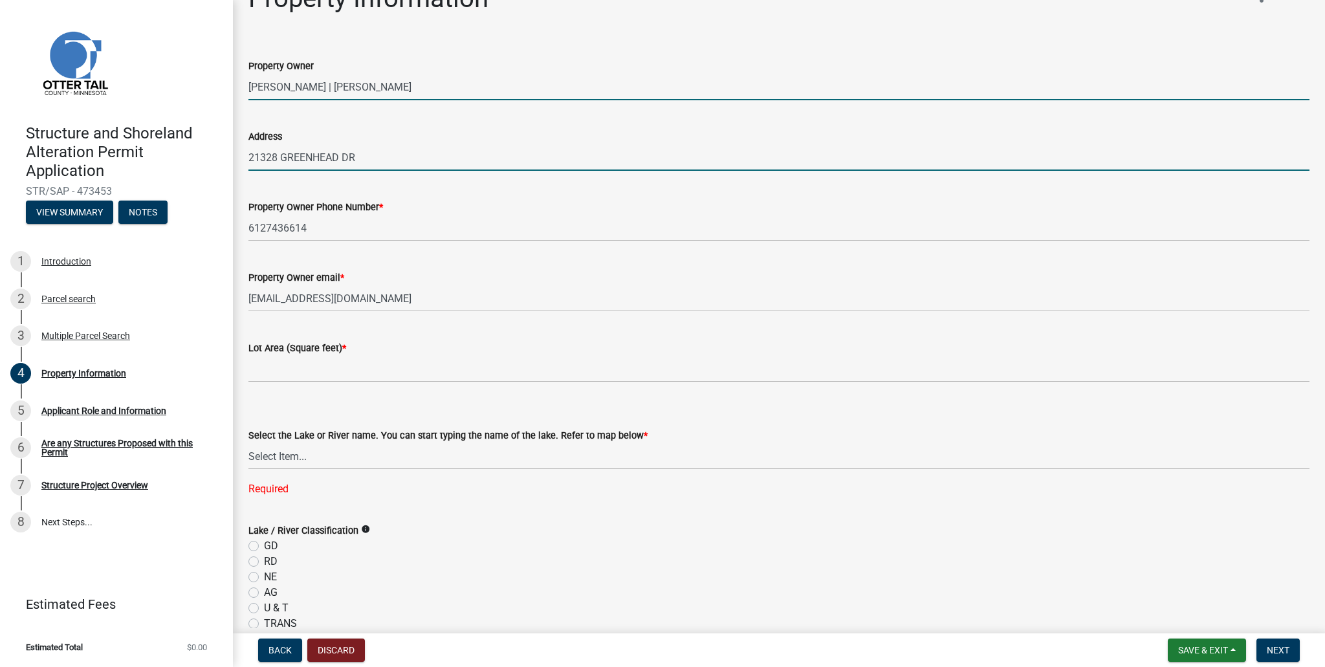
click at [325, 96] on input "[PERSON_NAME] | [PERSON_NAME]" at bounding box center [779, 87] width 1061 height 27
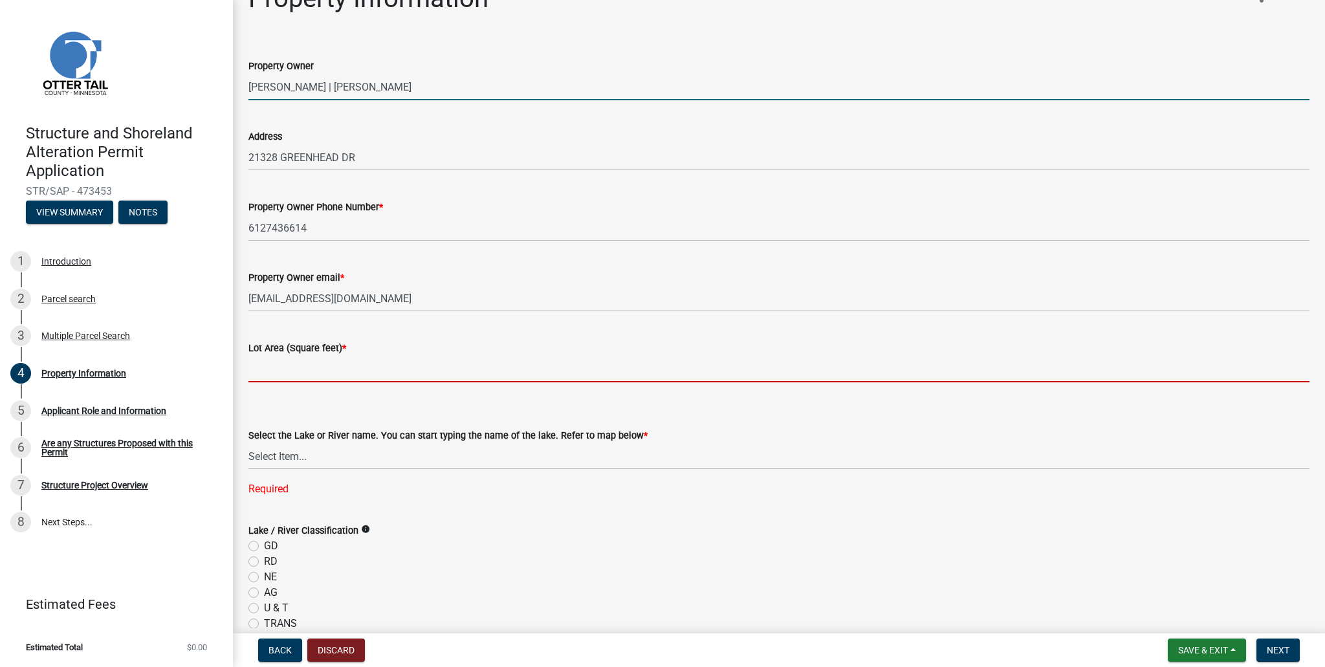
click at [307, 375] on input "text" at bounding box center [779, 369] width 1061 height 27
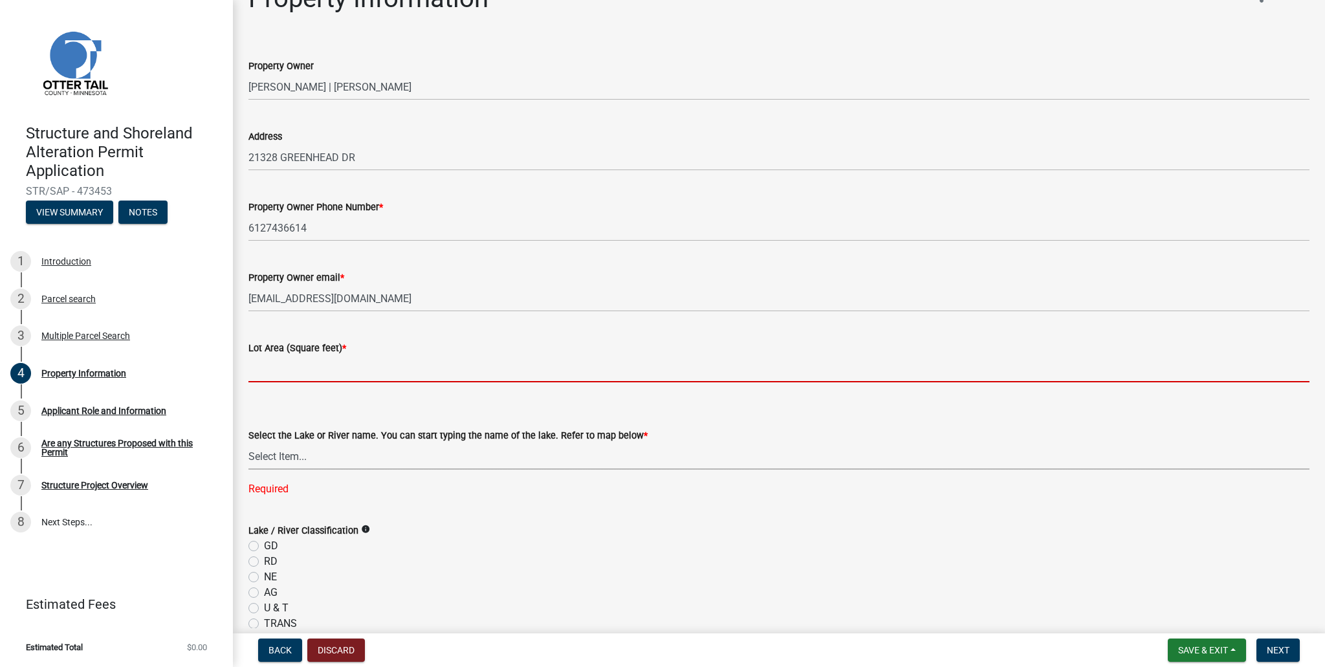
click at [267, 455] on div "Select the Lake or River name. You can start typing the name of the lake. Refer…" at bounding box center [779, 449] width 1061 height 42
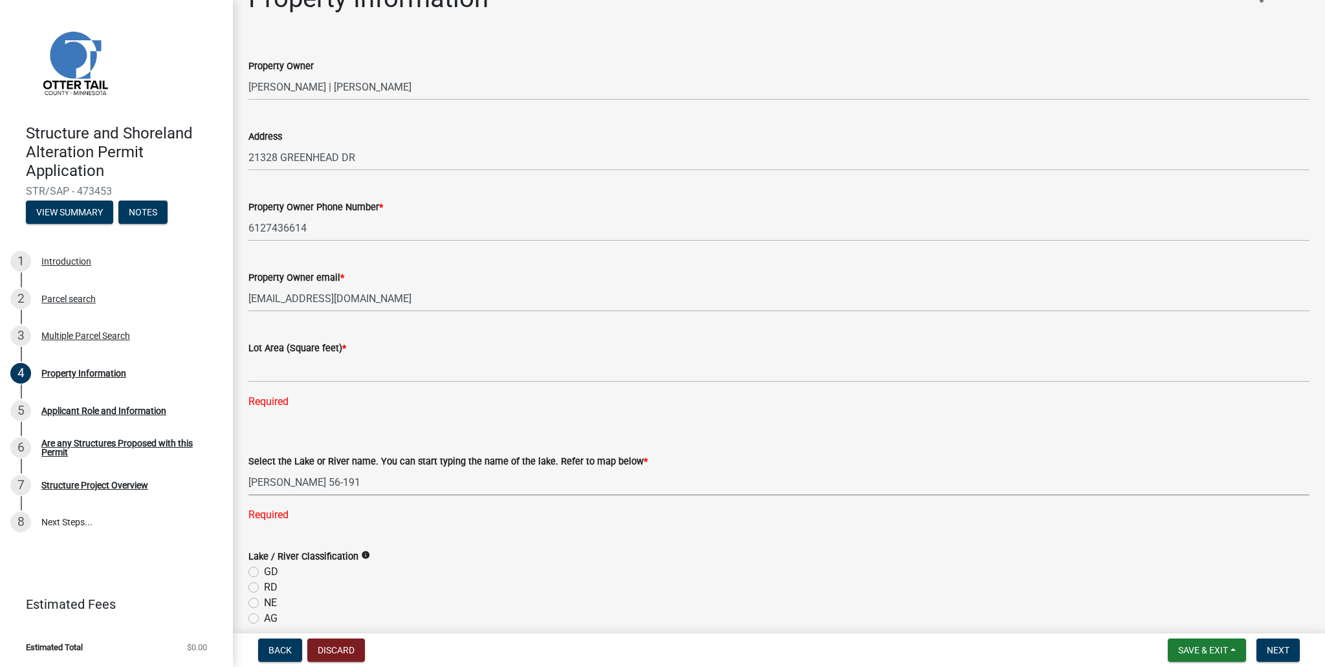
click at [249, 469] on select "Select Item... None [PERSON_NAME] 56-031 [PERSON_NAME] 56-118 [PERSON_NAME] 56-…" at bounding box center [779, 482] width 1061 height 27
select select "c2ad80f9-9ce3-4e90-9103-7f452b1b6c56"
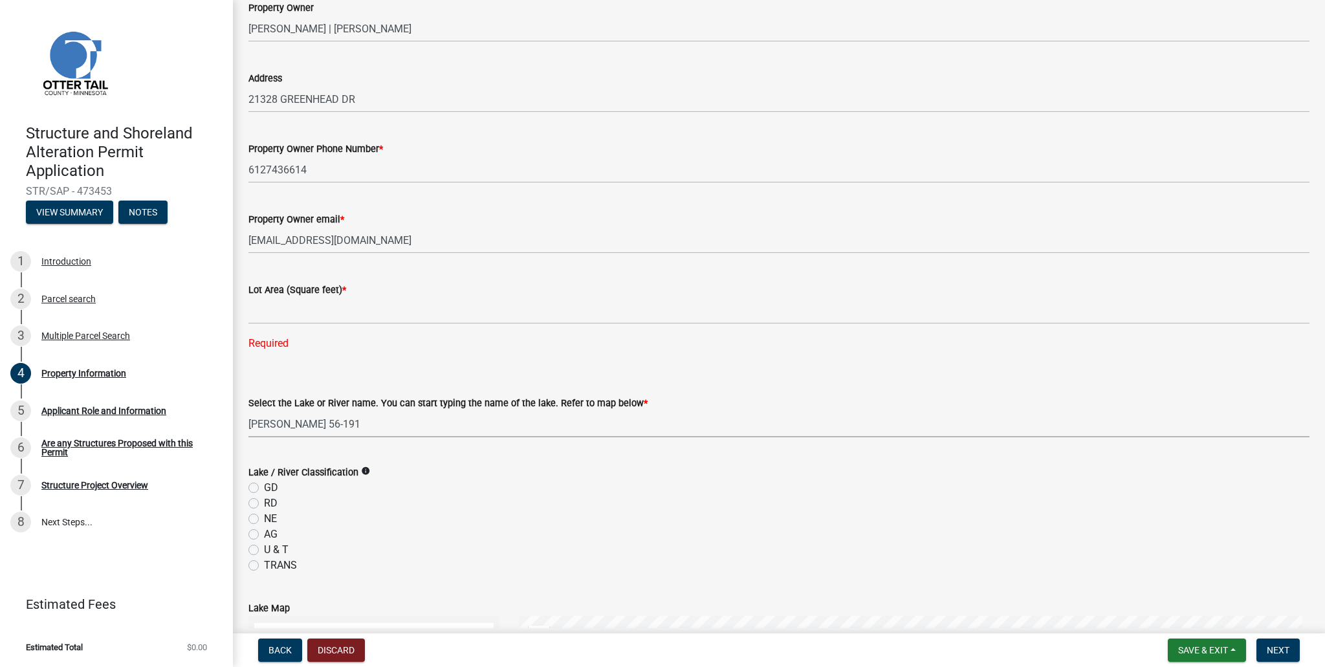
scroll to position [113, 0]
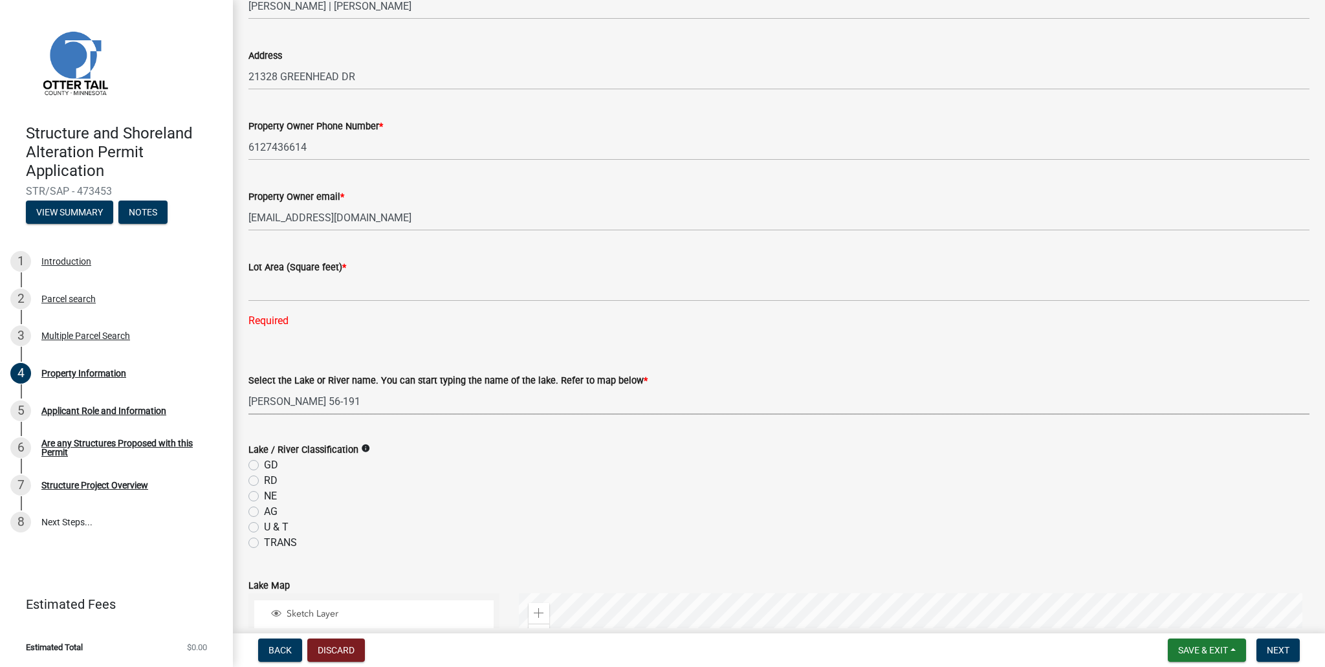
click at [363, 447] on icon "info" at bounding box center [365, 448] width 9 height 9
click at [264, 466] on label "GD" at bounding box center [271, 466] width 14 height 16
click at [264, 466] on input "GD" at bounding box center [268, 462] width 8 height 8
radio input "true"
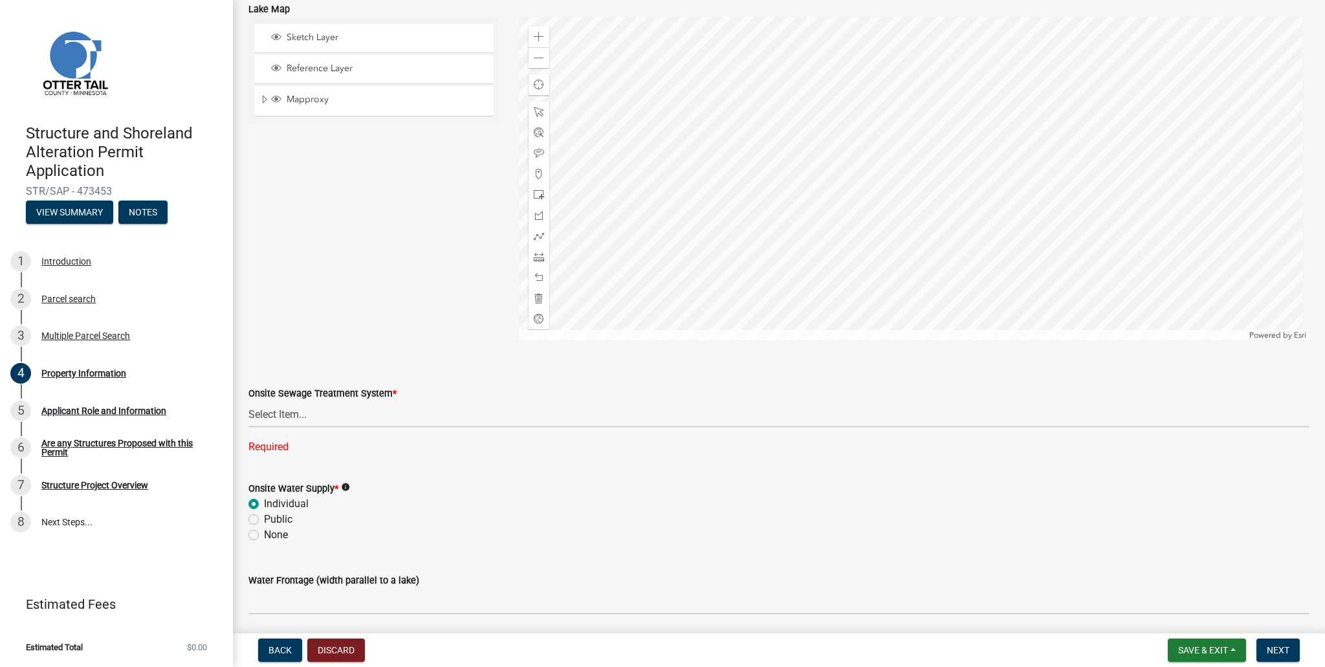
scroll to position [712, 0]
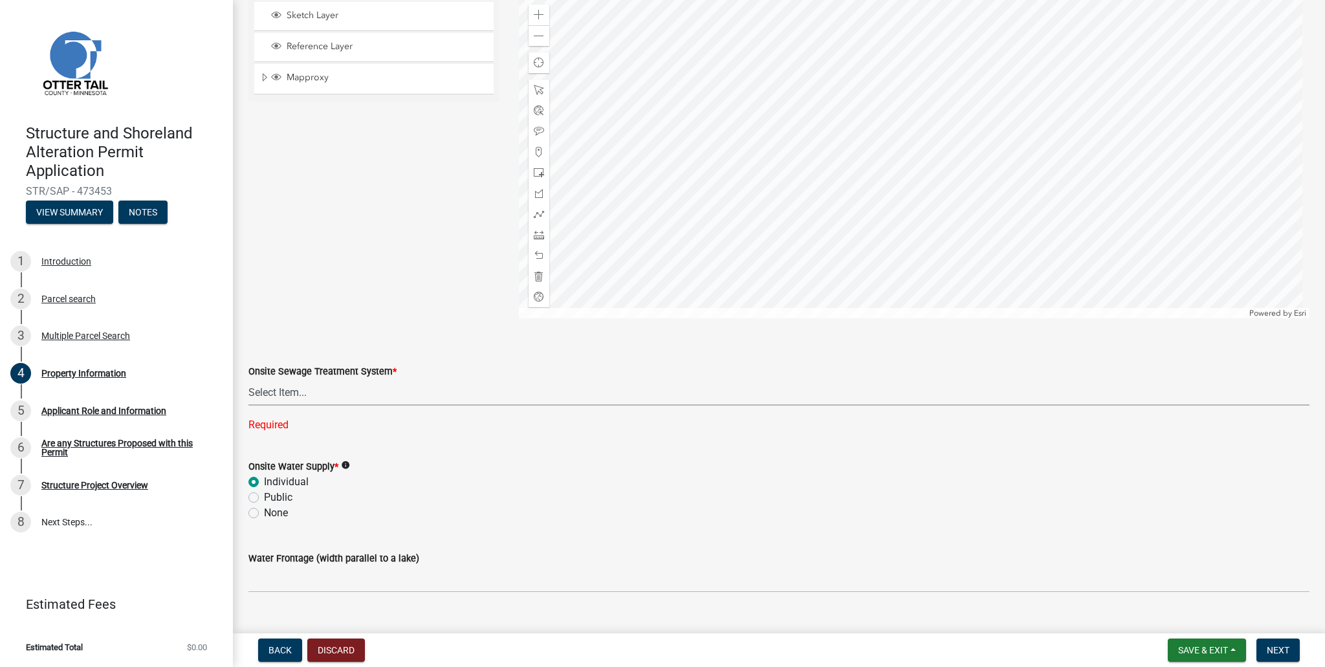
click at [289, 395] on select "Select Item... L&R Certificate of Compliance within 5yrs Compliance Inspection …" at bounding box center [779, 392] width 1061 height 27
click at [249, 379] on select "Select Item... L&R Certificate of Compliance within 5yrs Compliance Inspection …" at bounding box center [779, 392] width 1061 height 27
select select "9f52d7c9-96dd-4370-b810-ce091165f7c2"
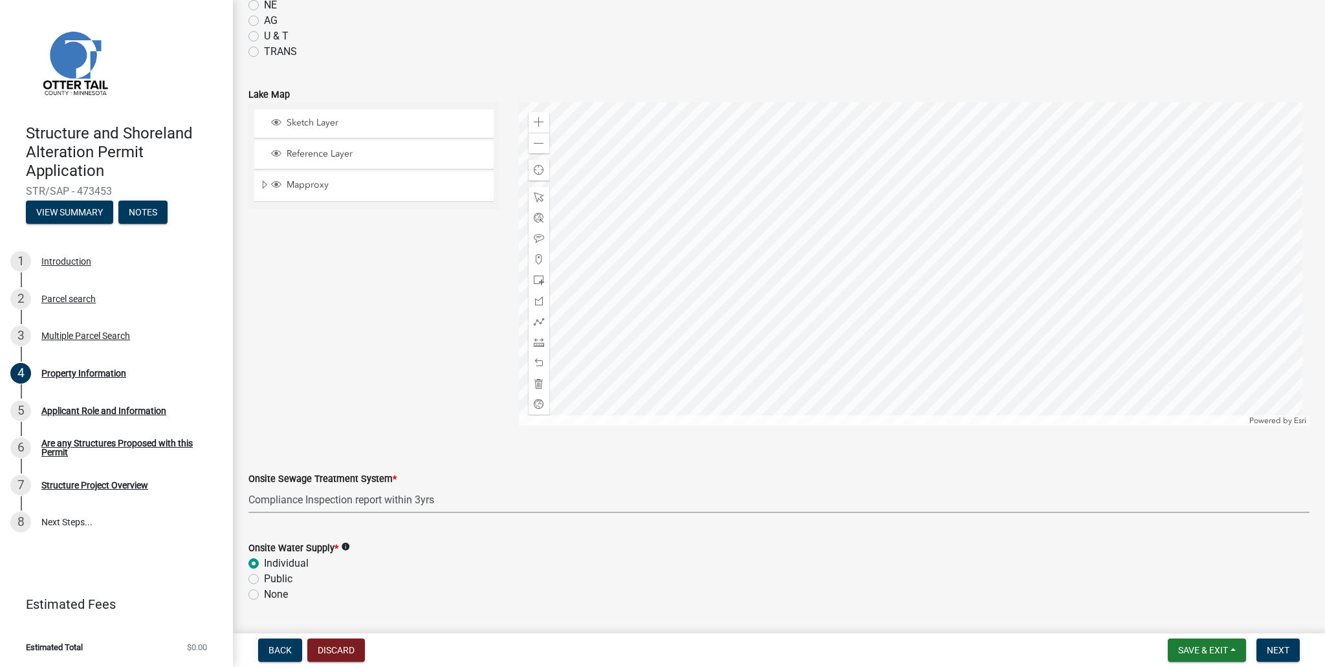
scroll to position [711, 0]
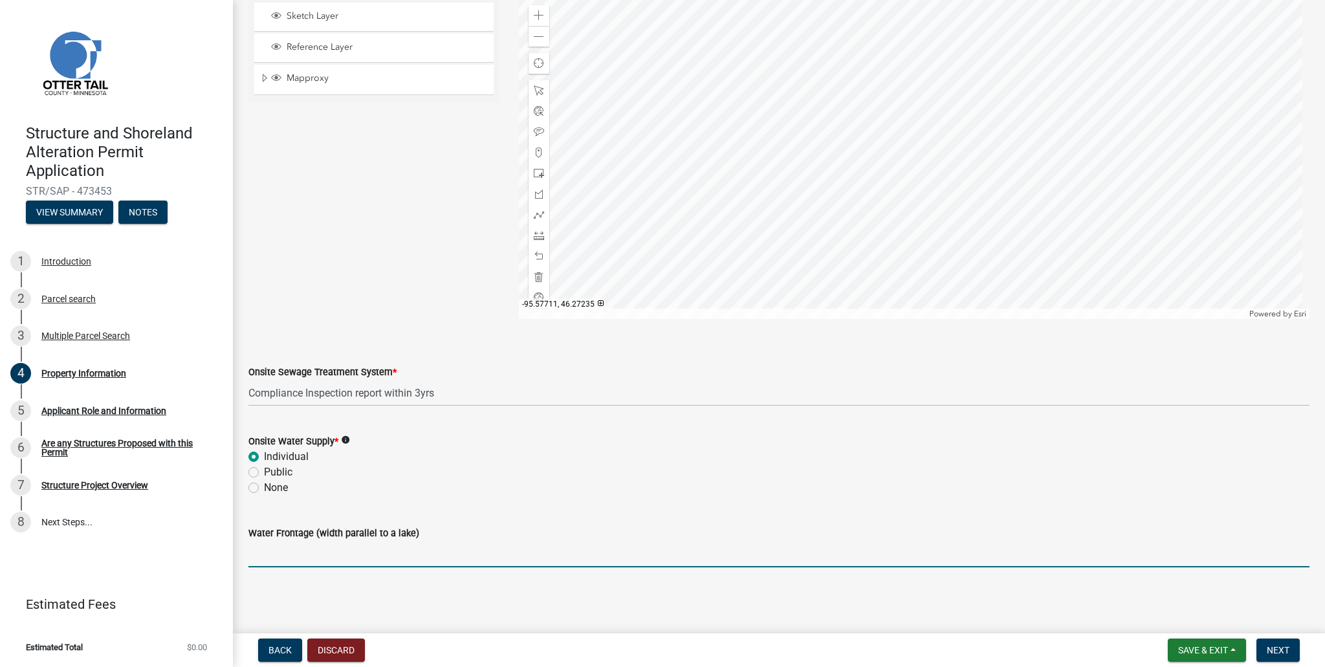
click at [381, 558] on input "Water Frontage (width parallel to a lake)" at bounding box center [779, 554] width 1061 height 27
type input "75"
click at [1281, 649] on span "Next" at bounding box center [1278, 650] width 23 height 10
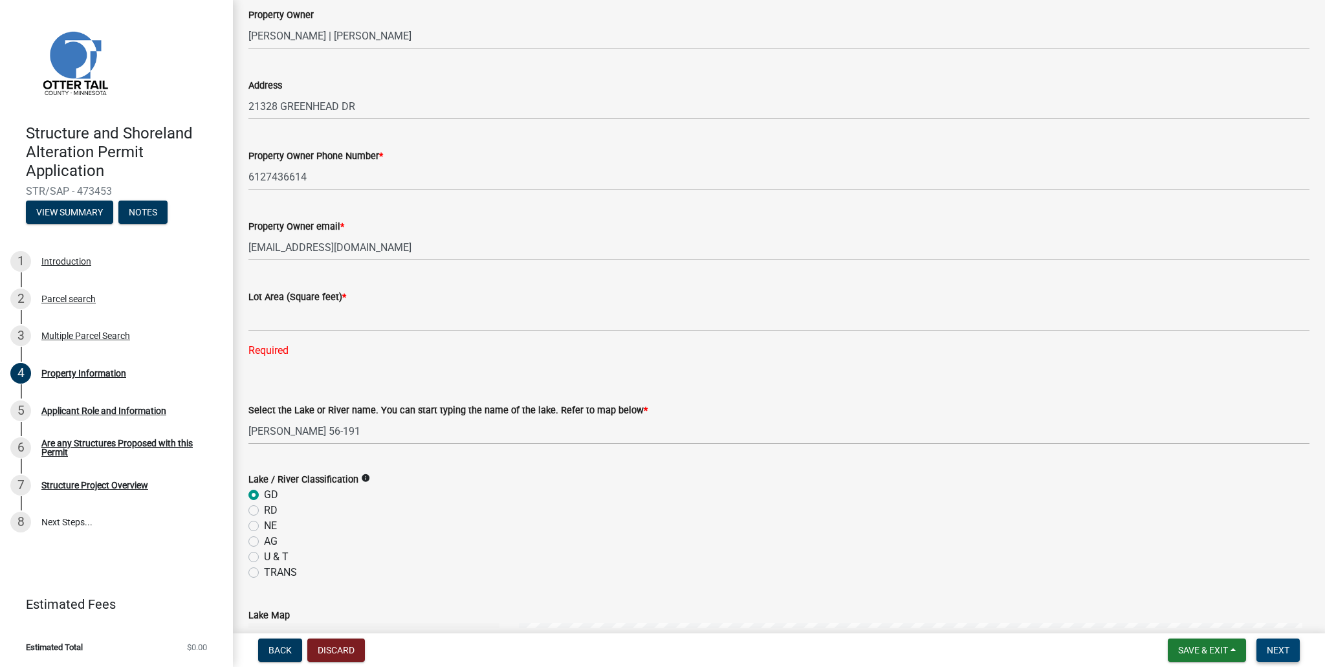
scroll to position [0, 0]
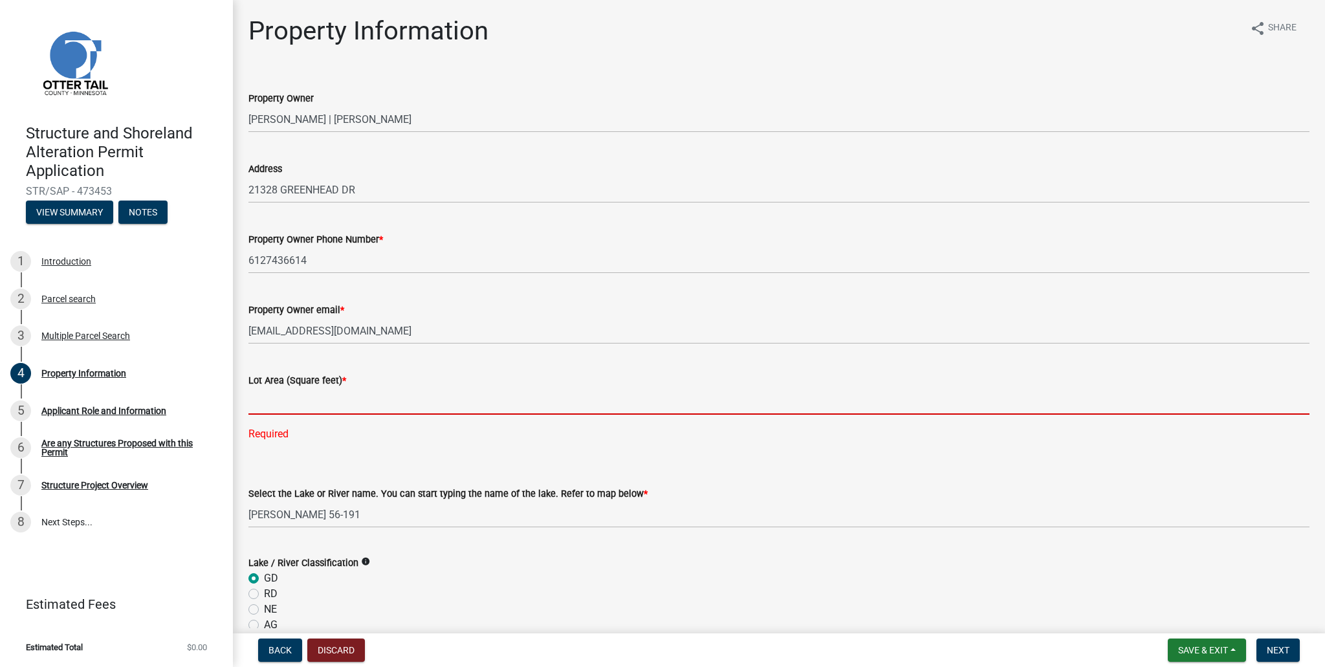
click at [289, 399] on input "text" at bounding box center [779, 401] width 1061 height 27
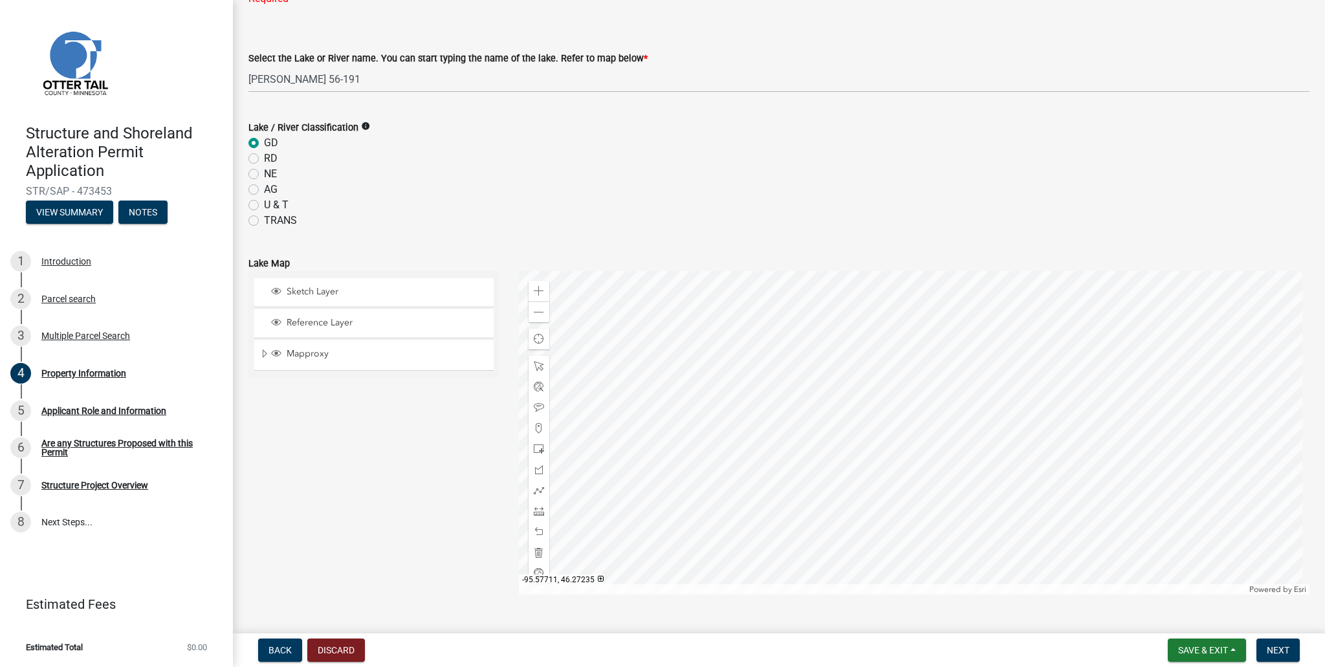
scroll to position [711, 0]
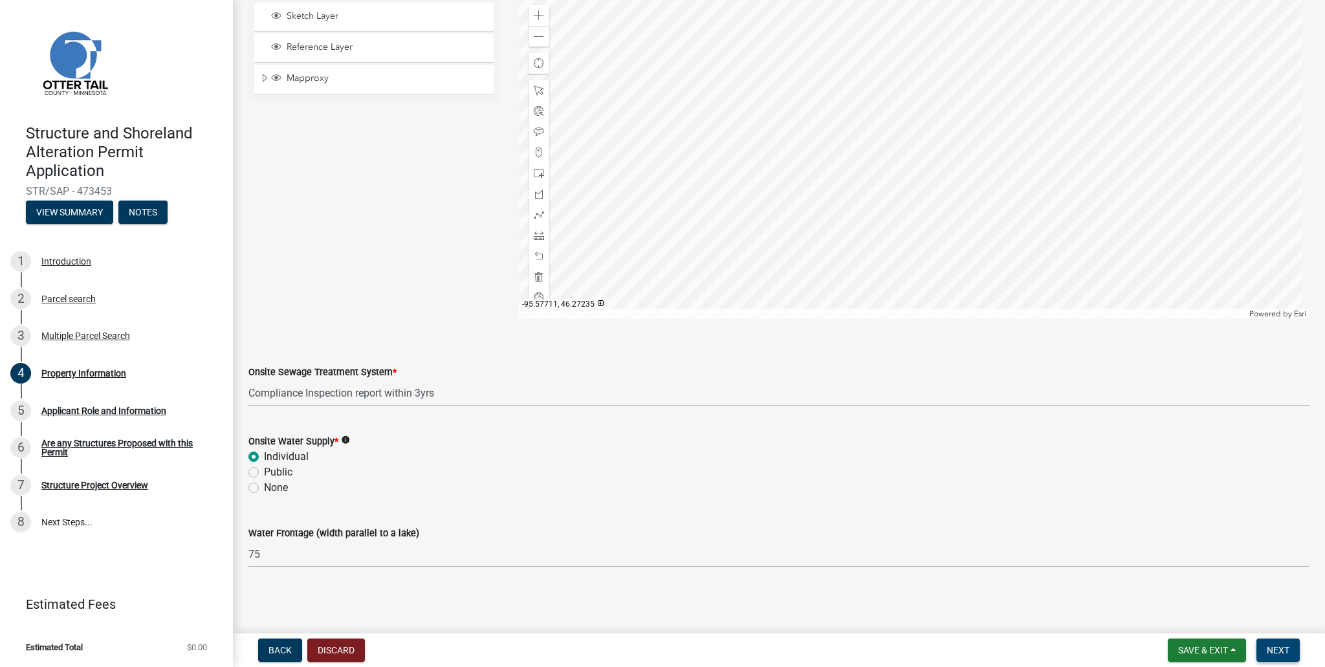
type input "12600"
click at [1284, 652] on span "Next" at bounding box center [1278, 650] width 23 height 10
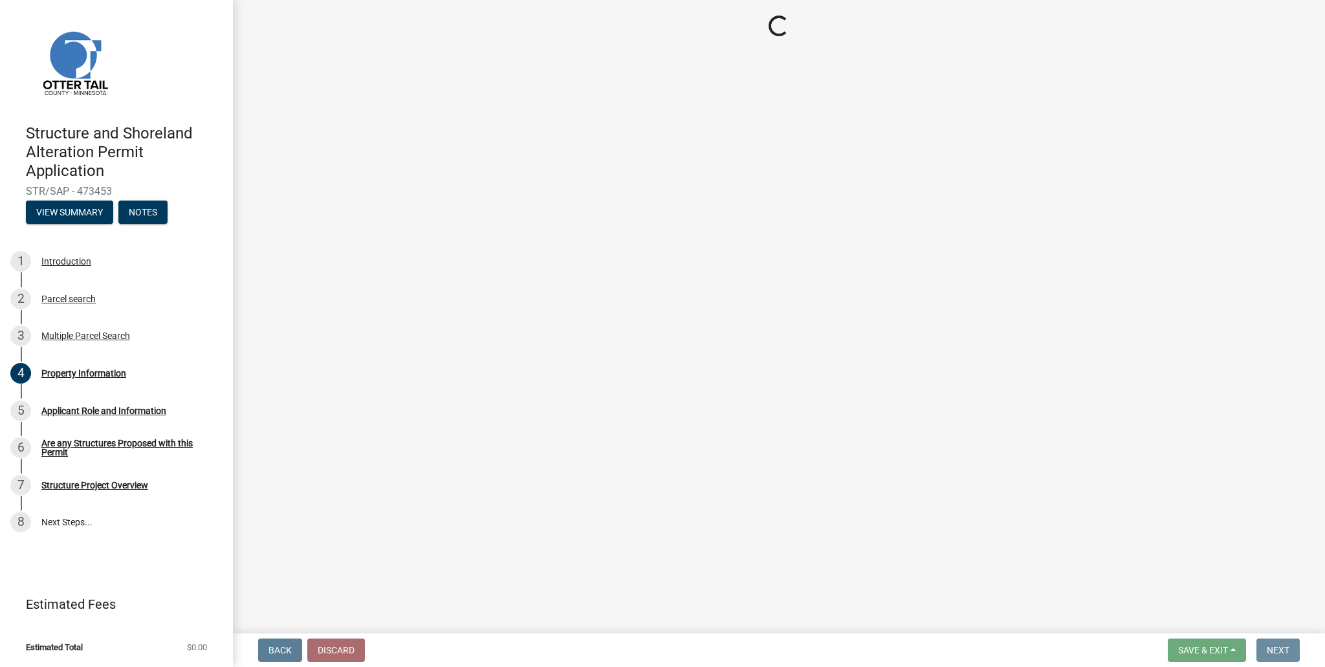
scroll to position [0, 0]
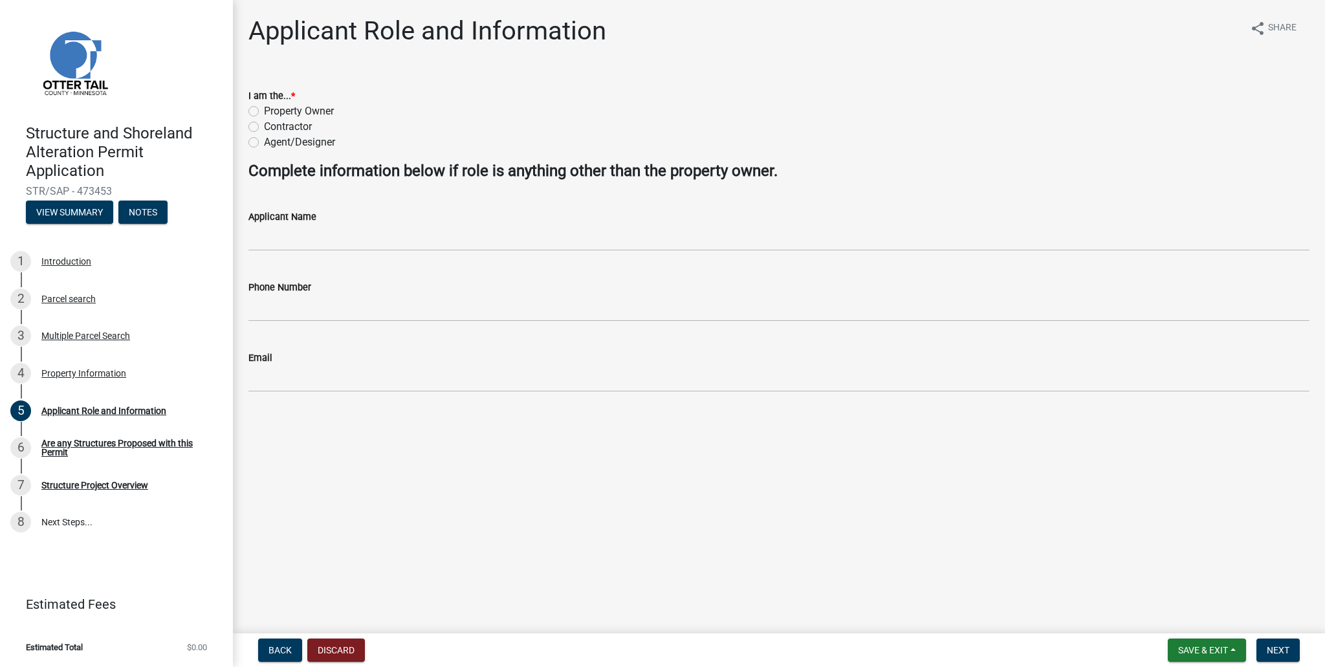
click at [307, 105] on label "Property Owner" at bounding box center [299, 112] width 70 height 16
click at [272, 105] on input "Property Owner" at bounding box center [268, 108] width 8 height 8
radio input "true"
click at [1290, 652] on button "Next" at bounding box center [1278, 650] width 43 height 23
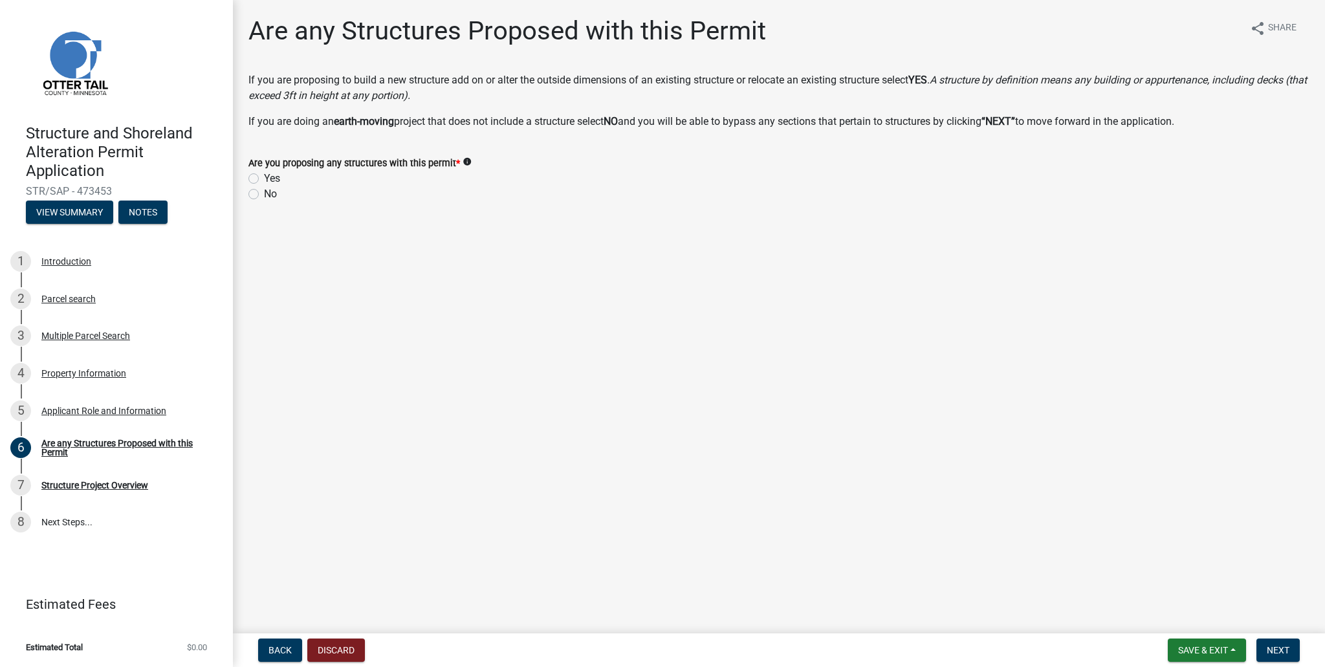
click at [264, 193] on label "No" at bounding box center [270, 194] width 13 height 16
click at [264, 193] on input "No" at bounding box center [268, 190] width 8 height 8
radio input "true"
click at [465, 160] on icon "info" at bounding box center [467, 161] width 9 height 9
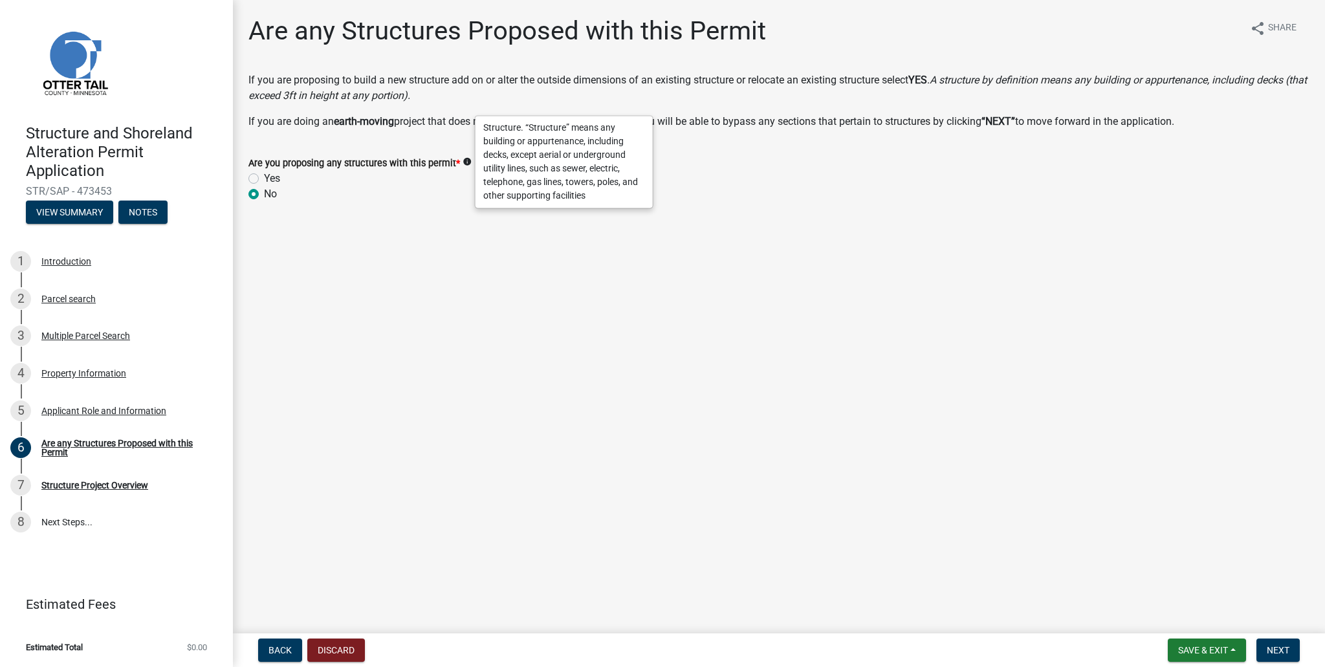
click at [332, 203] on wm-data-entity-input "Are you proposing any structures with this permit * info Yes No" at bounding box center [779, 177] width 1061 height 74
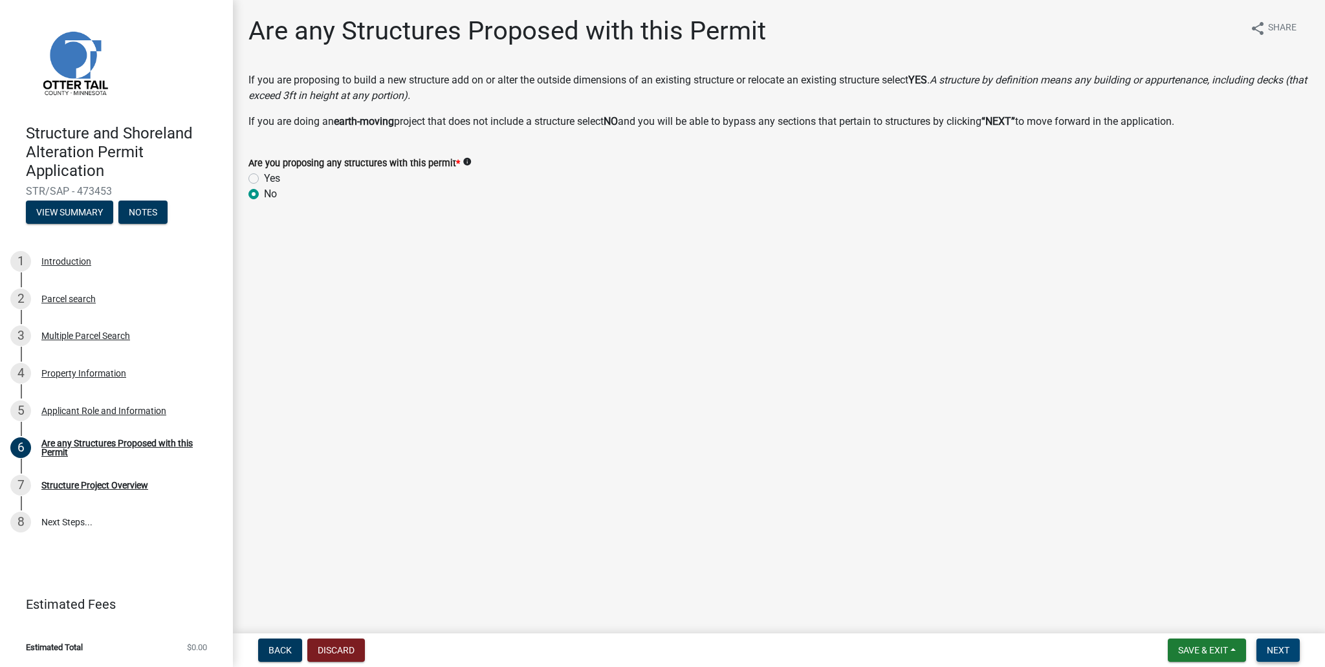
click at [1279, 649] on span "Next" at bounding box center [1278, 650] width 23 height 10
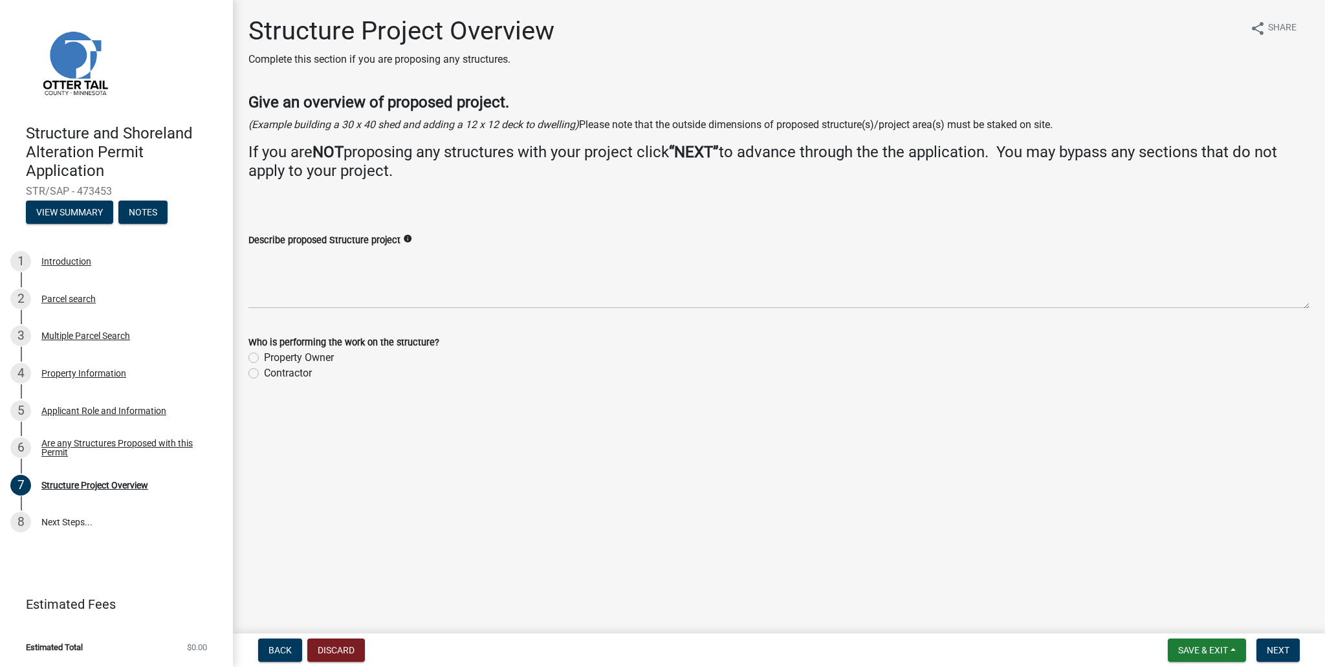
click at [407, 237] on icon "info" at bounding box center [407, 238] width 9 height 9
click at [303, 357] on label "Property Owner" at bounding box center [299, 358] width 70 height 16
click at [272, 357] on input "Property Owner" at bounding box center [268, 354] width 8 height 8
radio input "true"
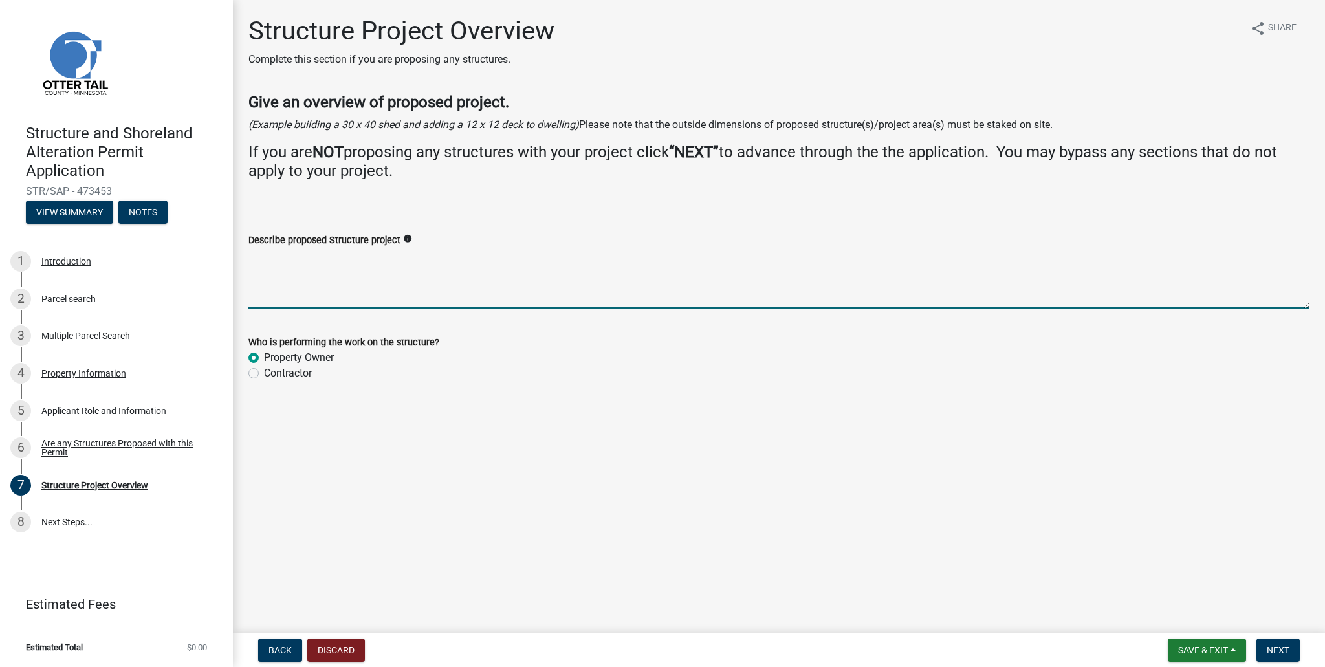
click at [355, 297] on textarea "Describe proposed Structure project" at bounding box center [779, 278] width 1061 height 61
click at [337, 651] on button "Discard" at bounding box center [336, 650] width 58 height 23
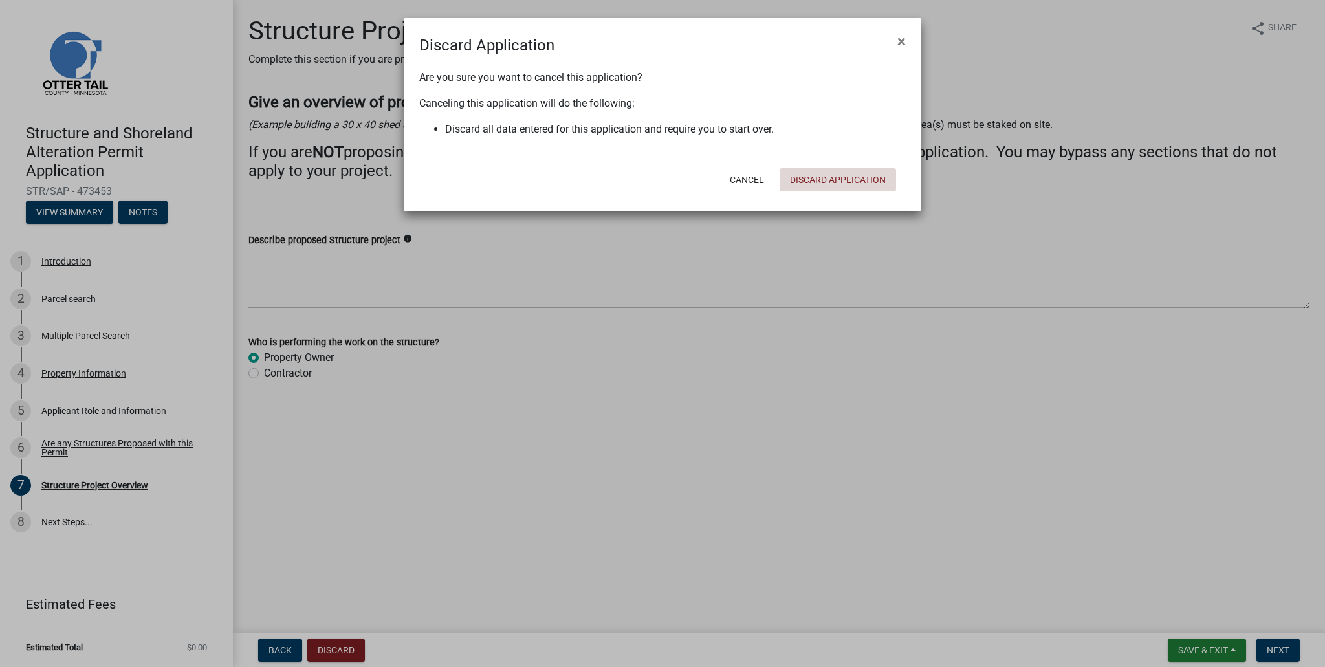
click at [861, 182] on button "Discard Application" at bounding box center [838, 179] width 116 height 23
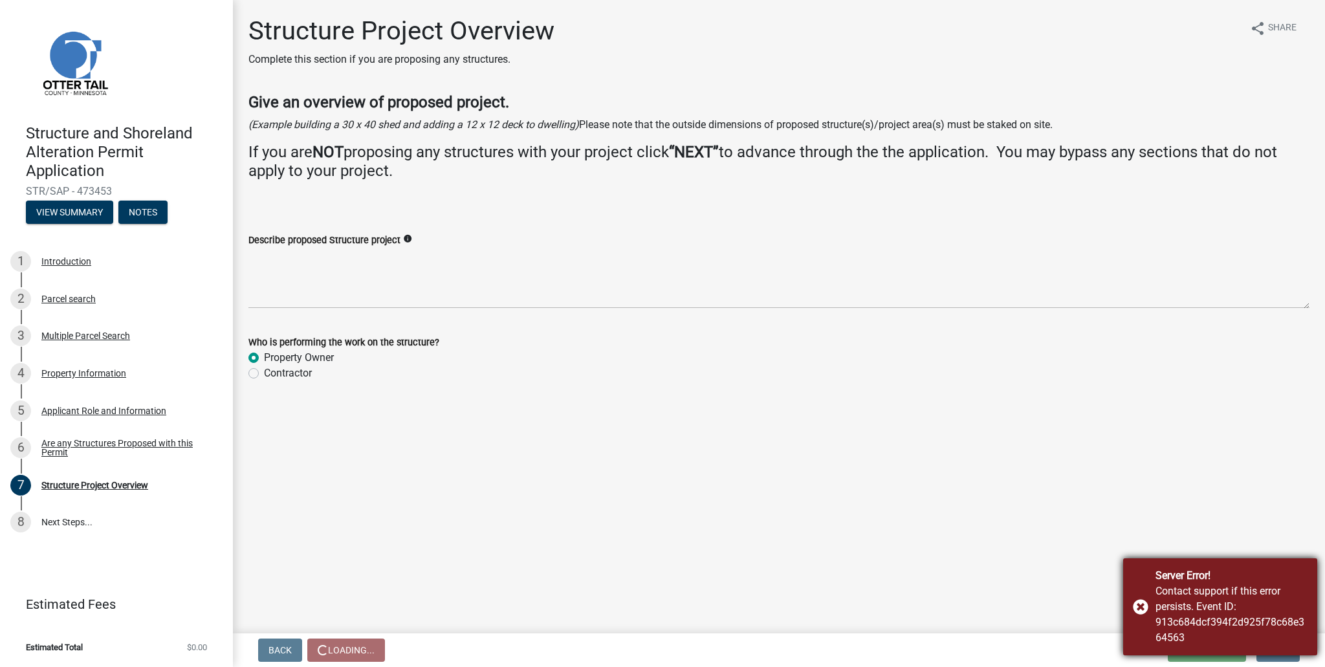
click at [1144, 610] on div "Server Error! Contact support if this error persists. Event ID: 913c684dcf394f2…" at bounding box center [1220, 606] width 194 height 97
